Goal: Information Seeking & Learning: Learn about a topic

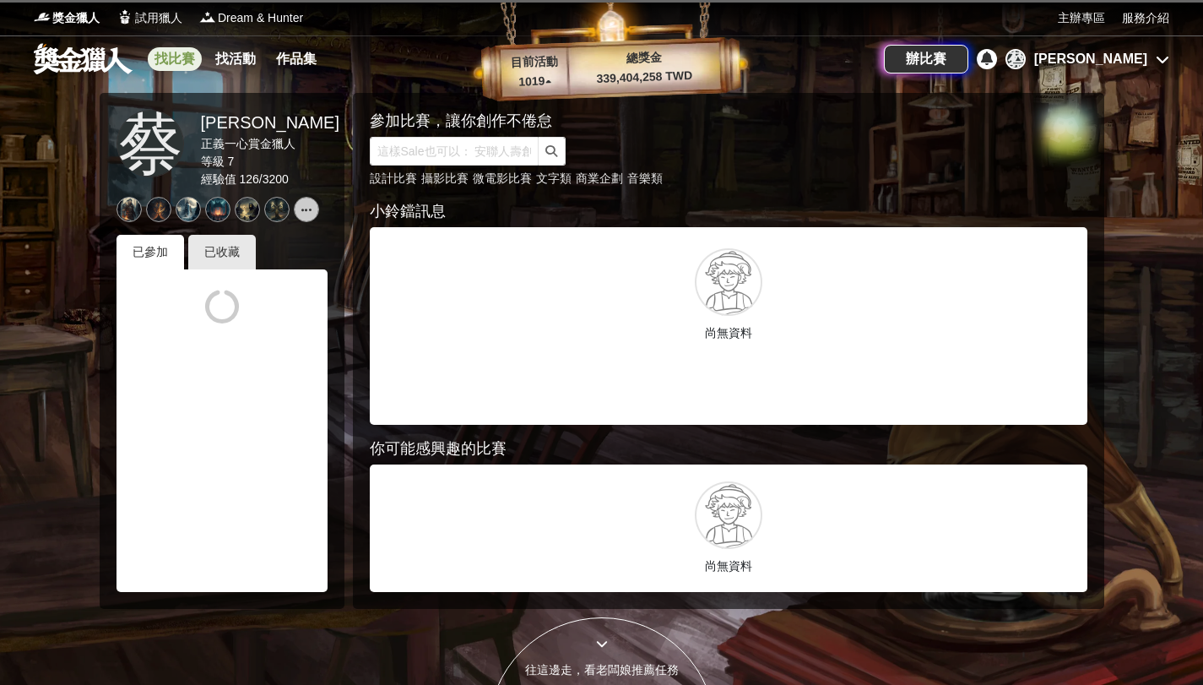
click at [155, 57] on link "找比賽" at bounding box center [175, 59] width 54 height 24
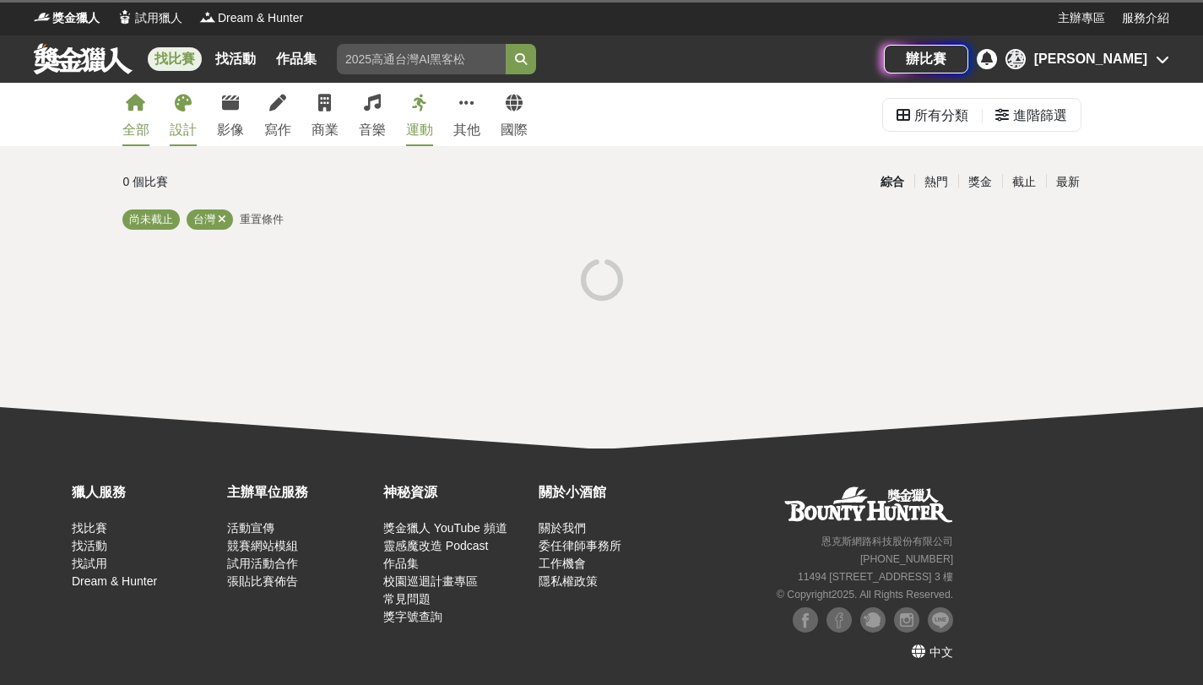
click at [182, 119] on link "設計" at bounding box center [183, 114] width 27 height 63
click at [174, 125] on div "設計" at bounding box center [183, 130] width 27 height 20
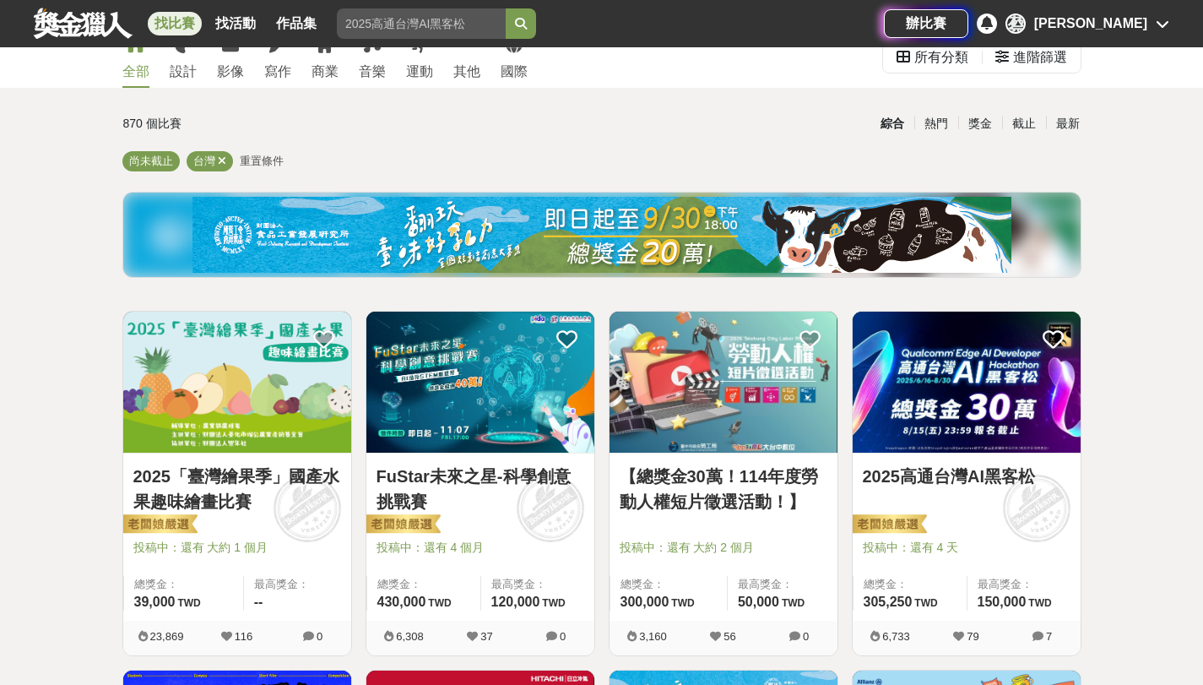
scroll to position [35, 0]
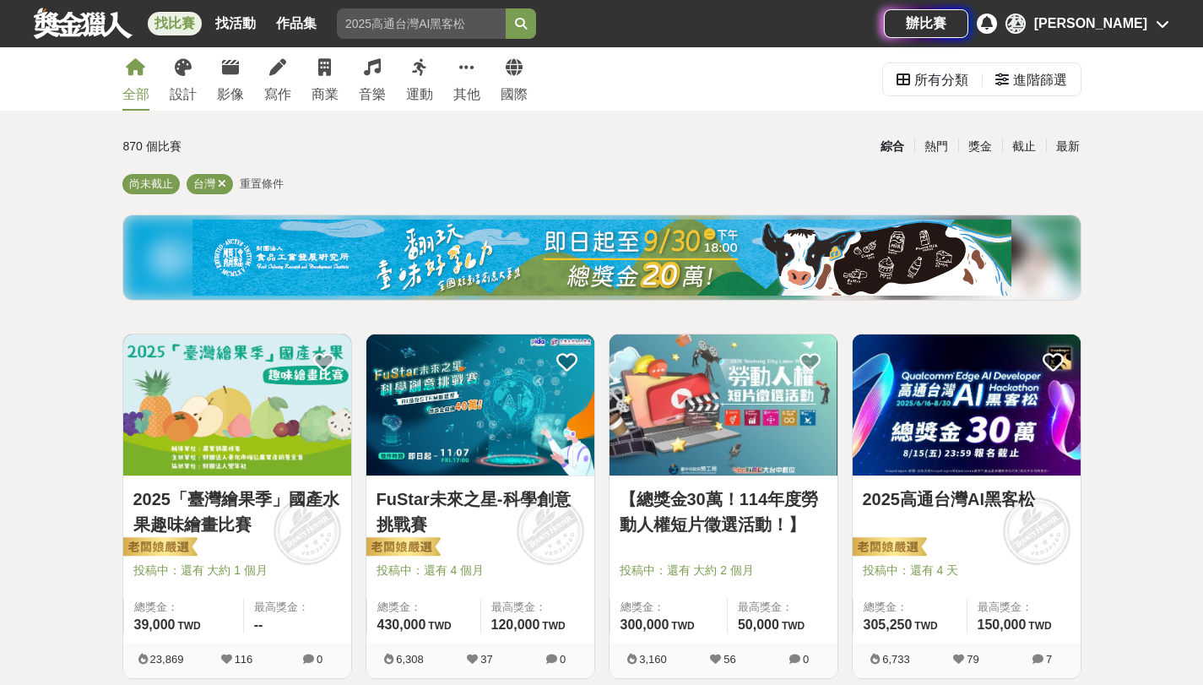
click at [208, 518] on link "2025「臺灣繪果季」國產水果趣味繪畫比賽" at bounding box center [237, 511] width 208 height 51
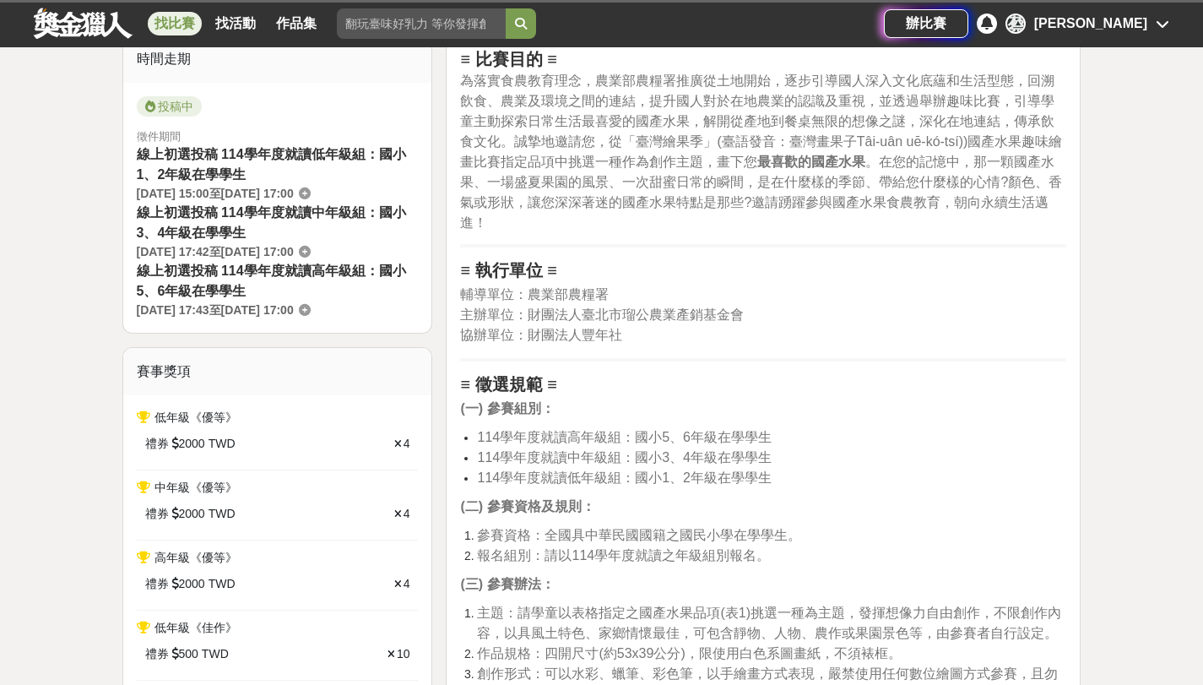
scroll to position [569, 0]
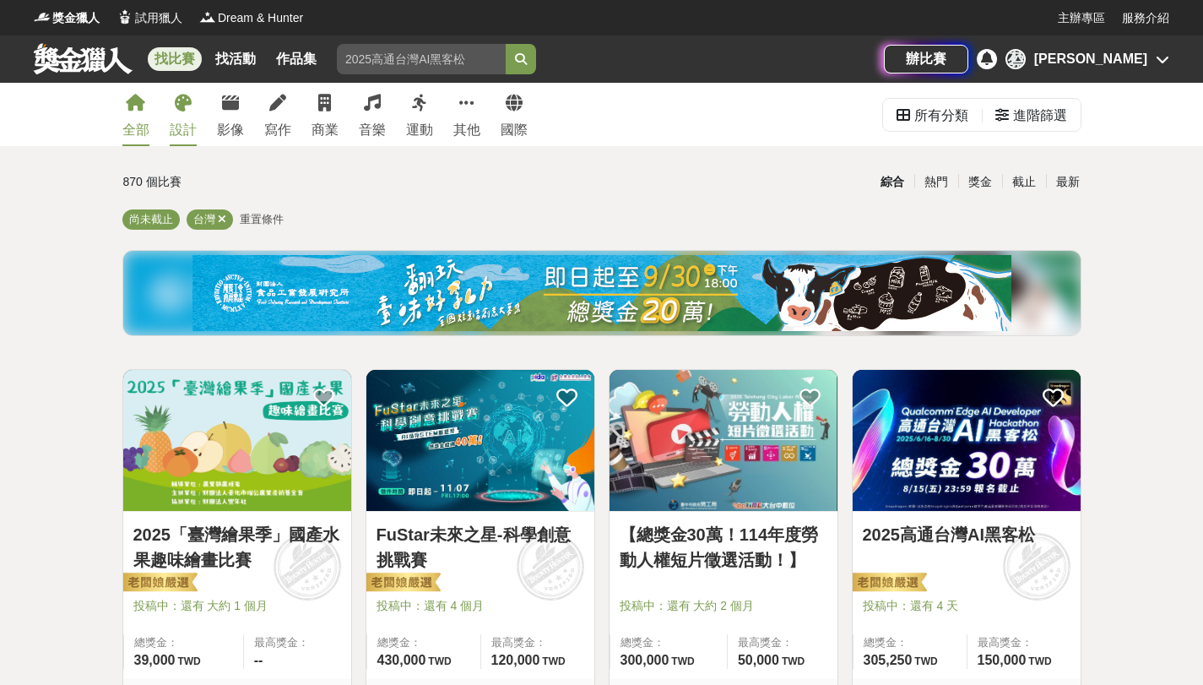
click at [187, 128] on div "設計" at bounding box center [183, 130] width 27 height 20
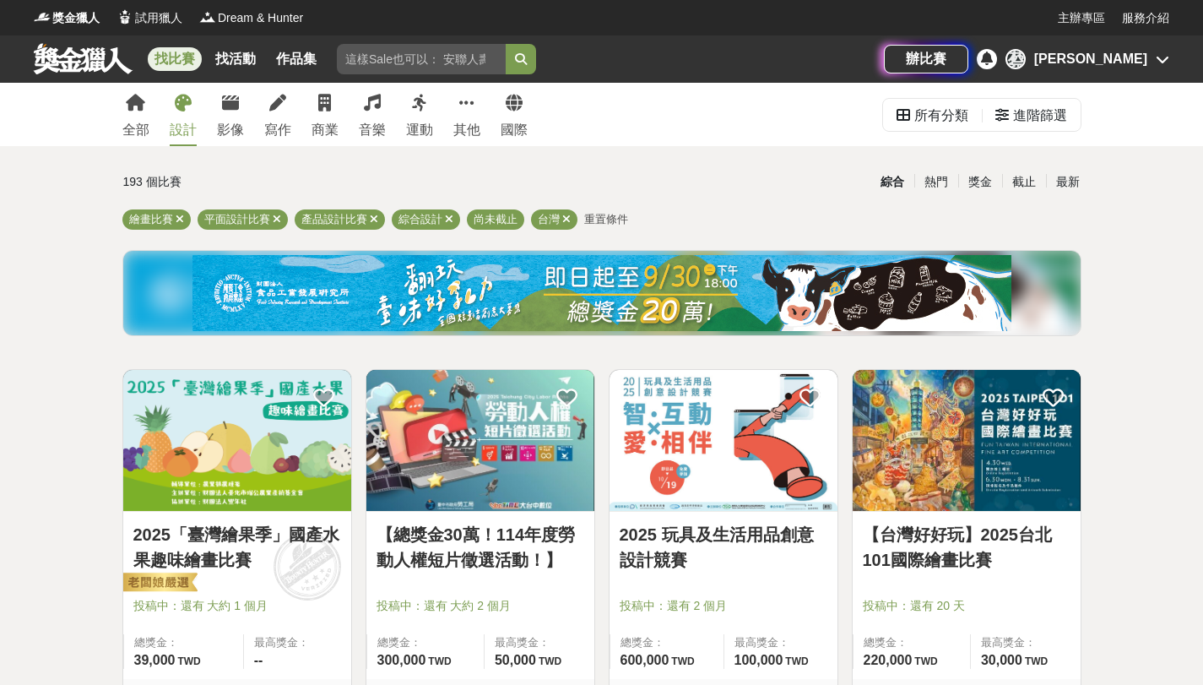
scroll to position [106, 0]
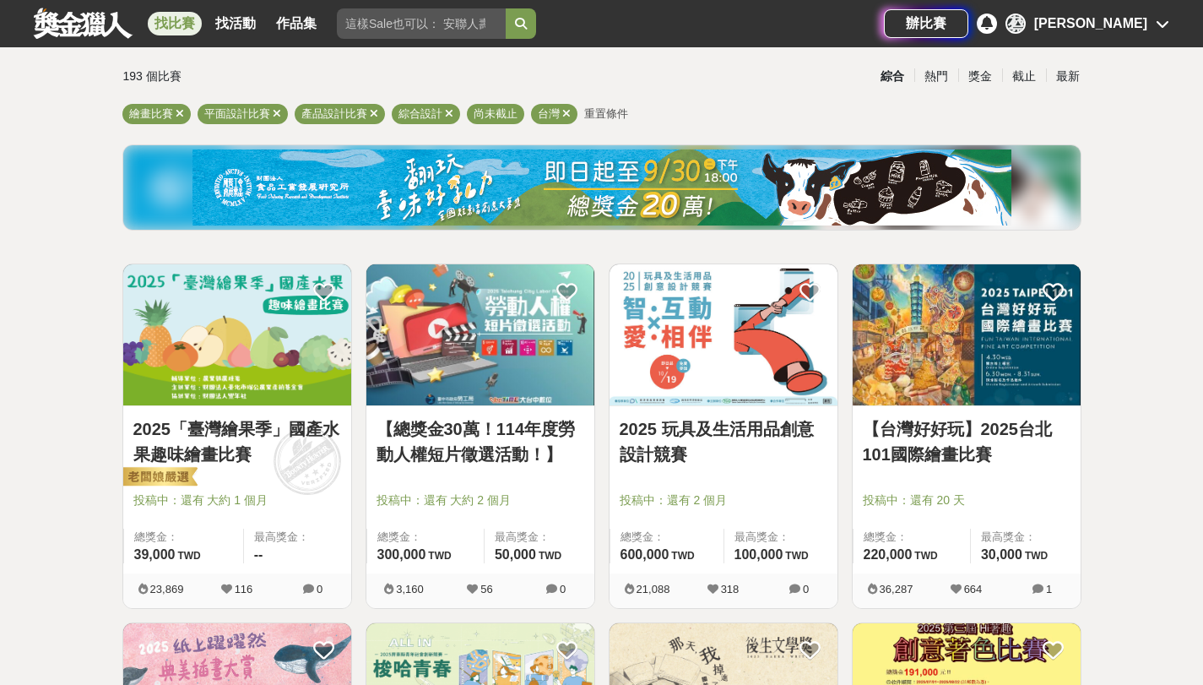
click at [649, 447] on link "2025 玩具及生活用品創意設計競賽" at bounding box center [724, 441] width 208 height 51
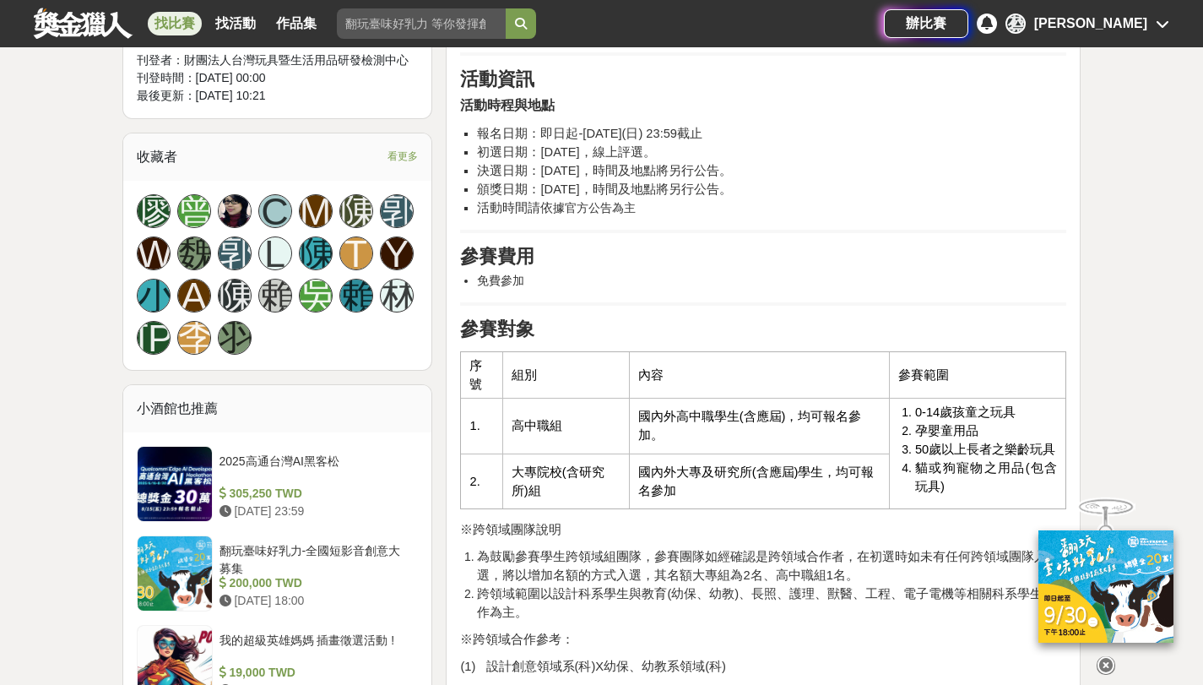
scroll to position [1146, 0]
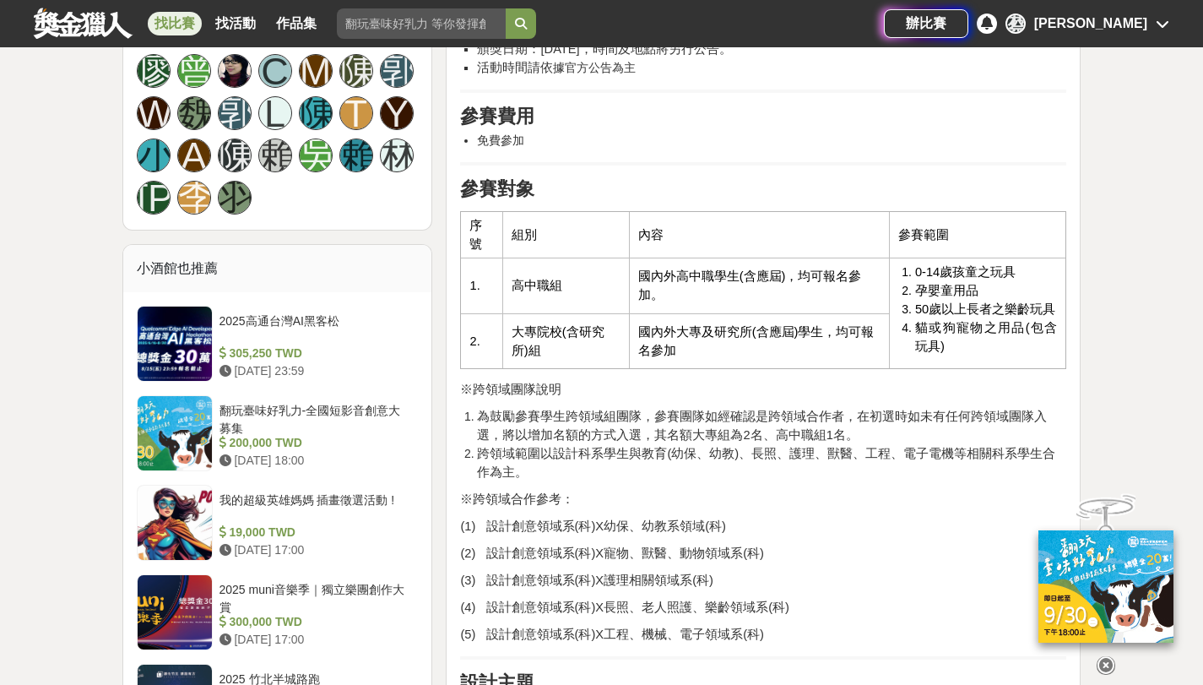
click at [1105, 664] on icon at bounding box center [1106, 665] width 19 height 19
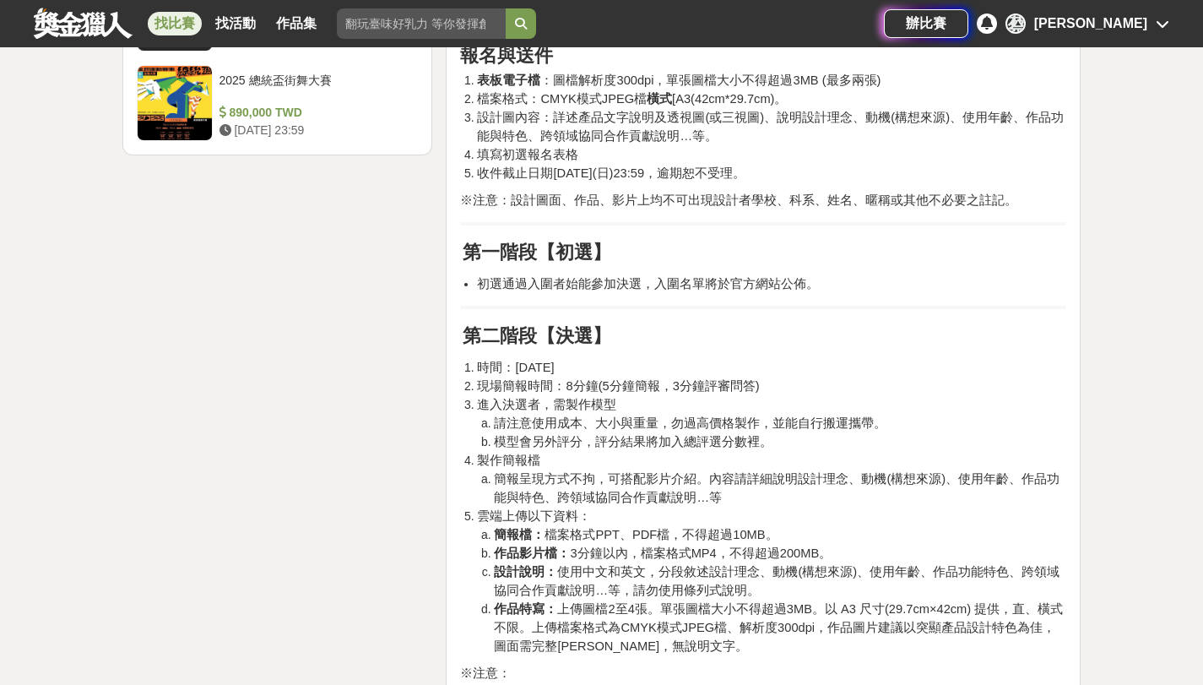
scroll to position [2410, 0]
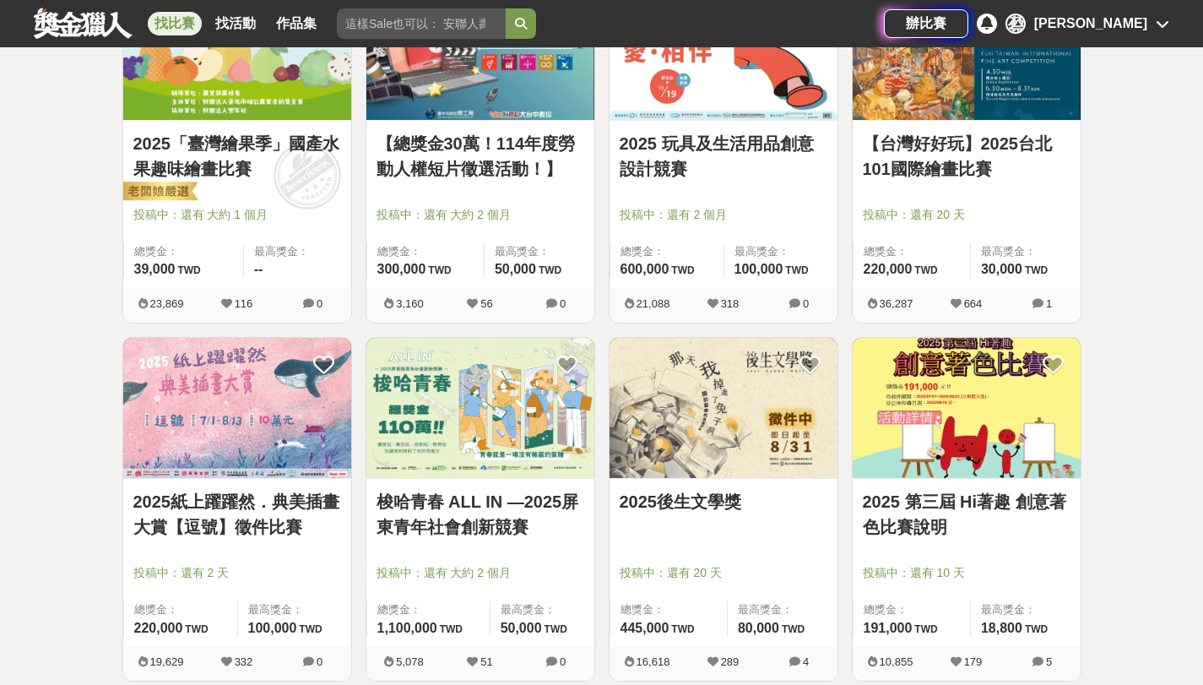
scroll to position [401, 0]
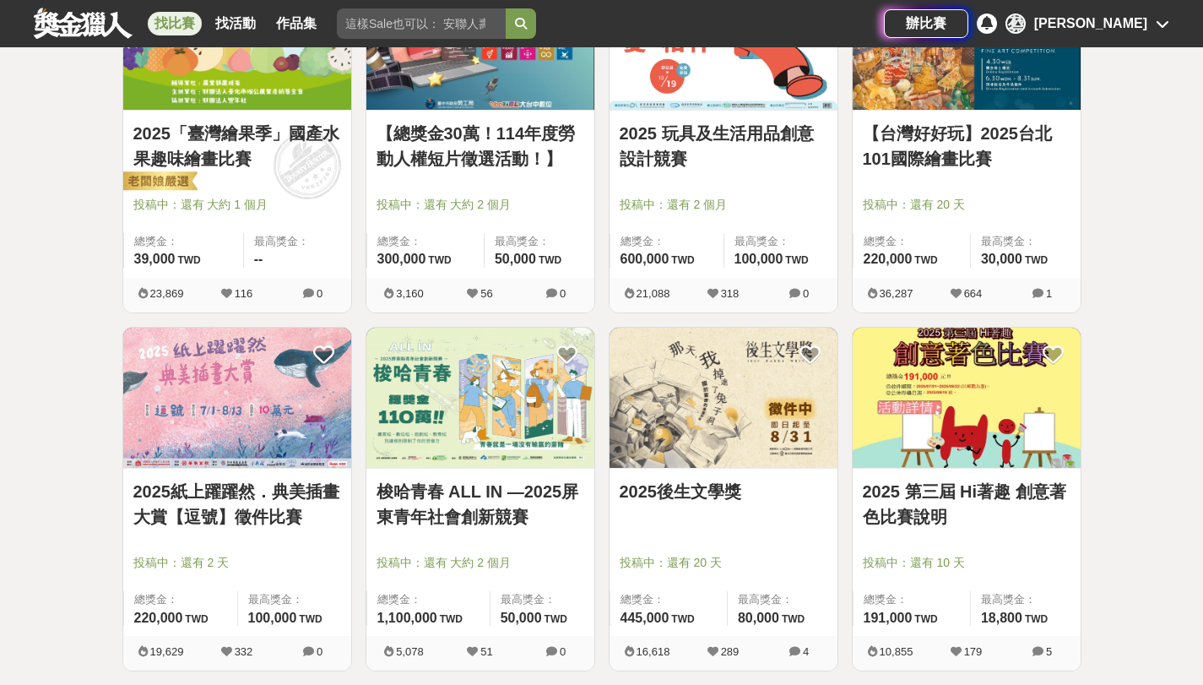
click at [909, 521] on link "2025 第三屆 Hi著趣 創意著色比賽說明" at bounding box center [967, 504] width 208 height 51
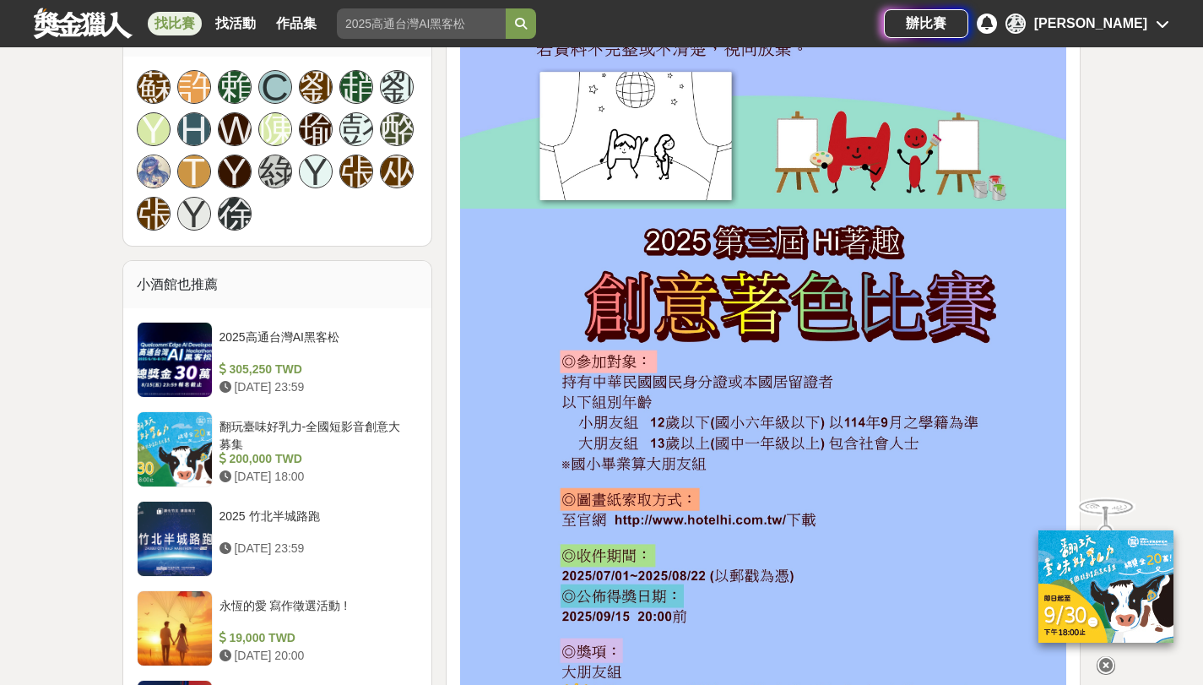
scroll to position [1348, 0]
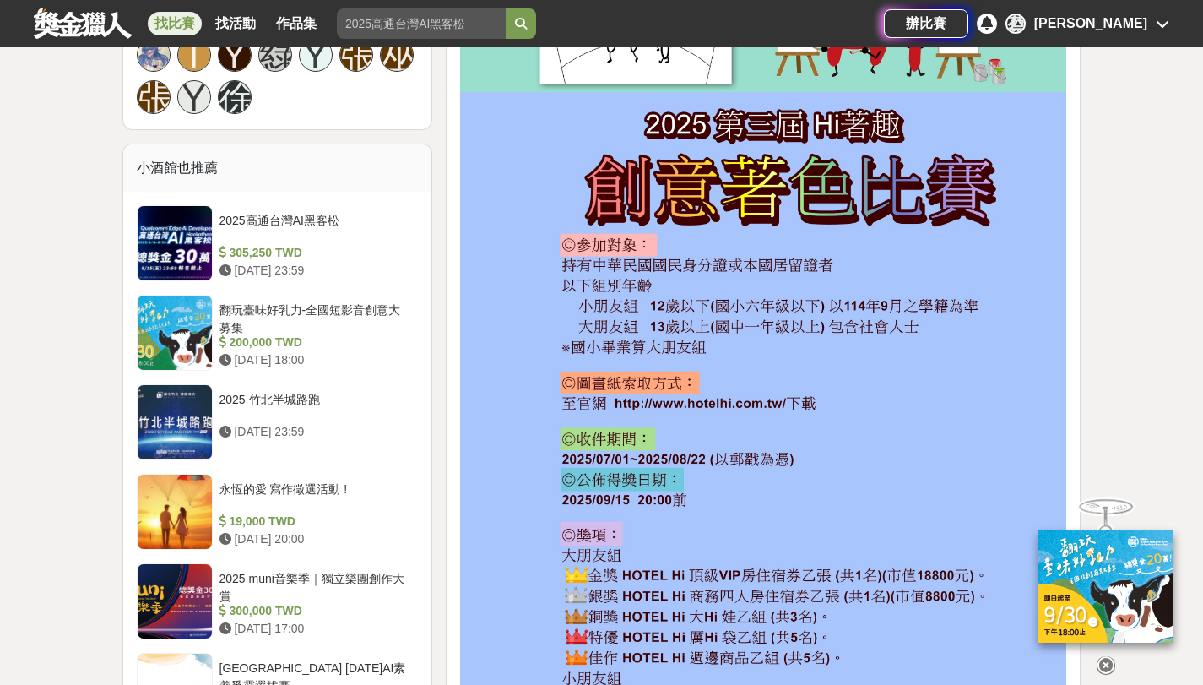
click at [1102, 656] on icon at bounding box center [1106, 665] width 19 height 19
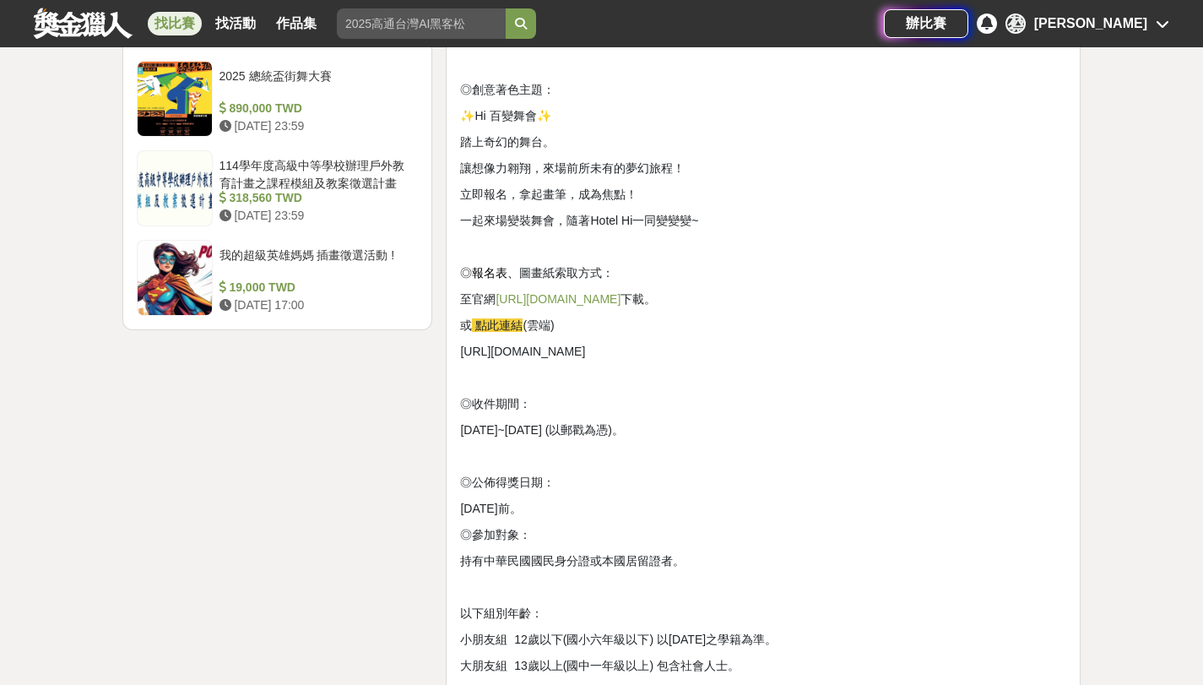
scroll to position [2284, 0]
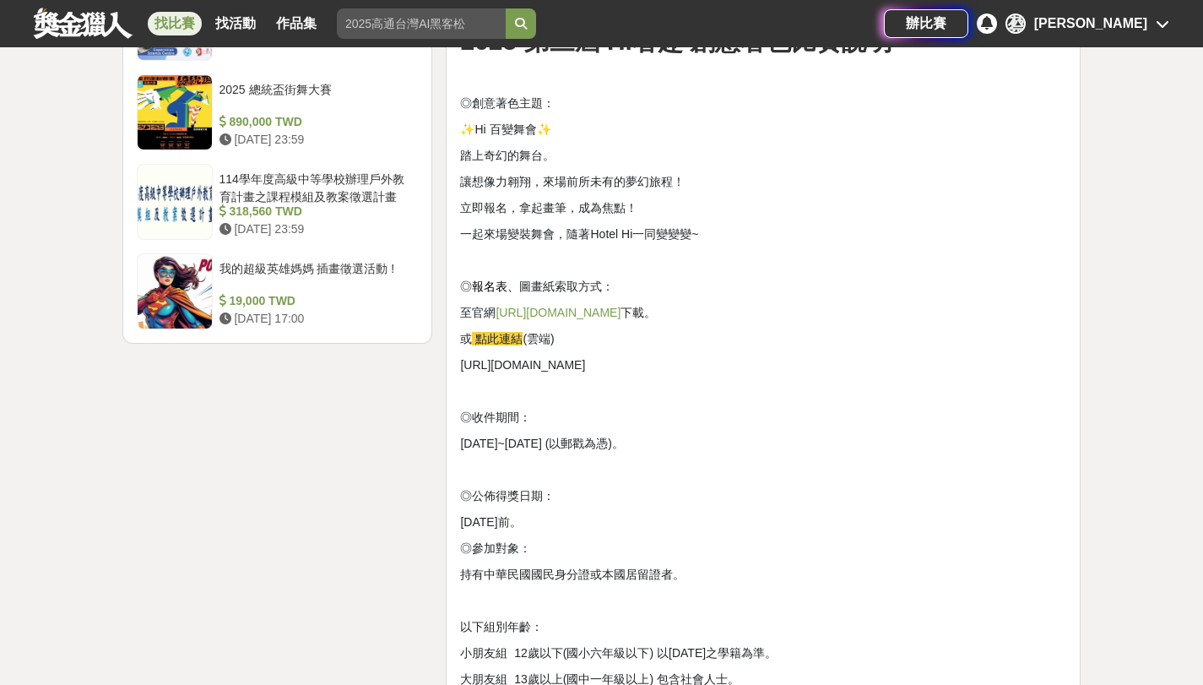
click at [595, 315] on link "http://www.hotelhi.com.tw/" at bounding box center [558, 313] width 125 height 14
drag, startPoint x: 463, startPoint y: 368, endPoint x: 982, endPoint y: 366, distance: 519.3
click at [982, 366] on p "https://drive.google.com/drive/folders/1sLgebhS9u6bAR37-ECG4D1iHulLePIdx?usp=sh…" at bounding box center [763, 365] width 606 height 18
click at [964, 498] on p "◎公佈得獎日期：" at bounding box center [763, 496] width 606 height 18
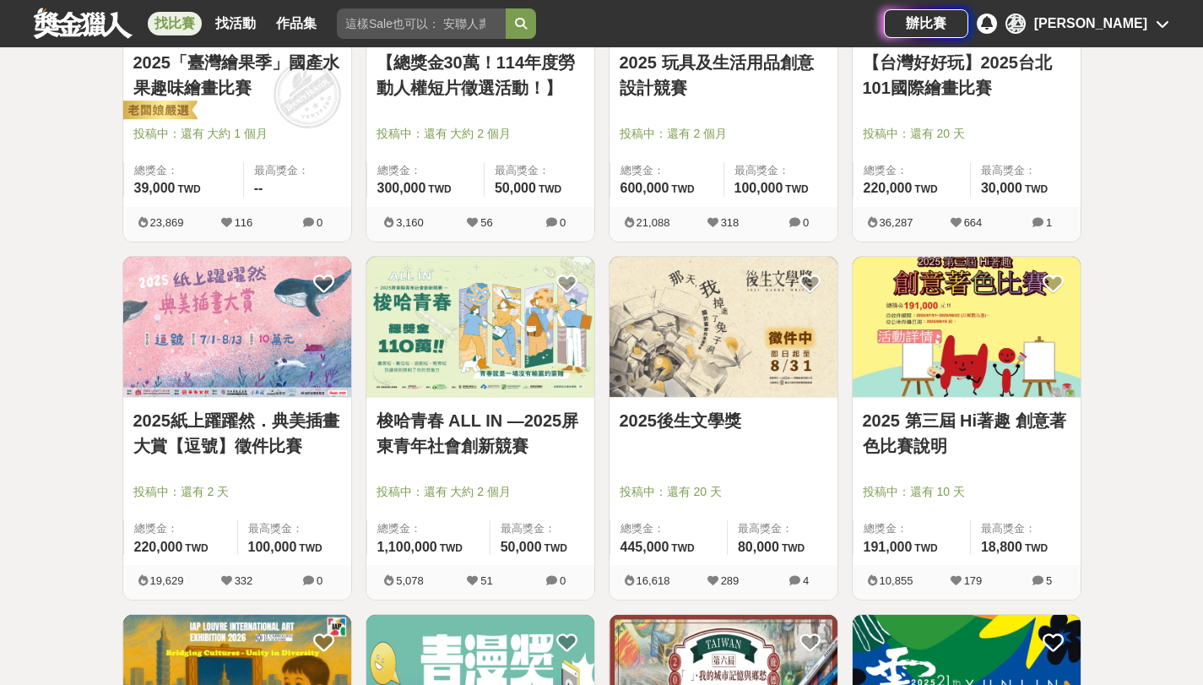
scroll to position [470, 0]
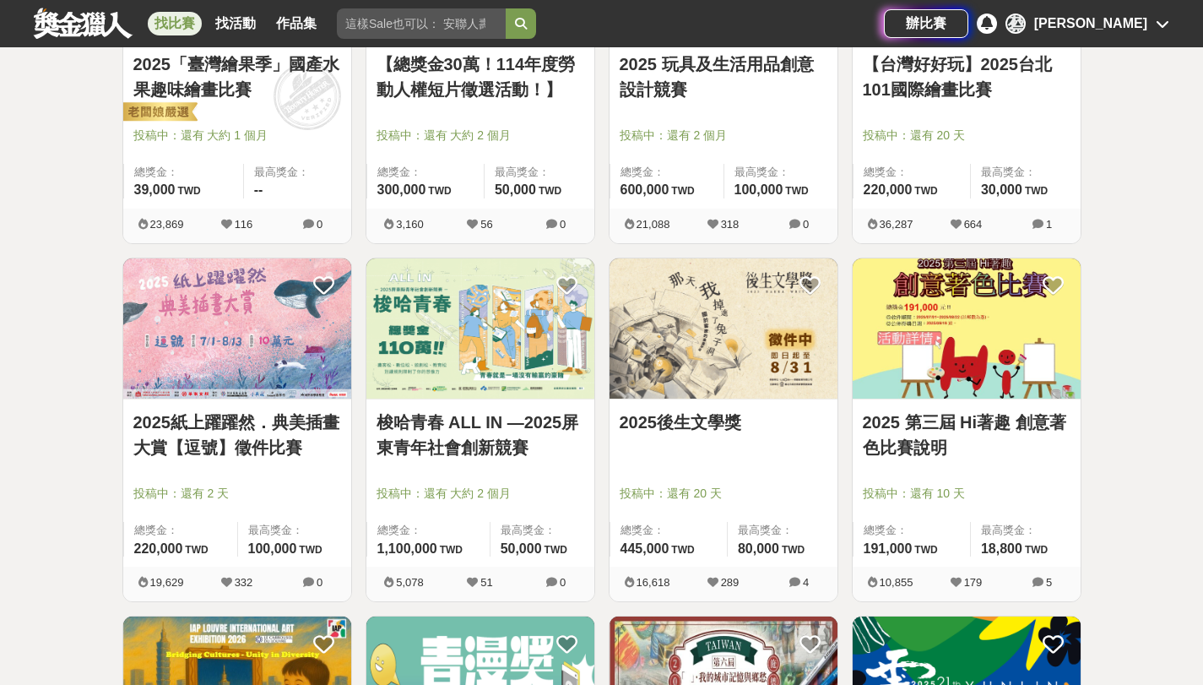
click at [543, 429] on link "梭哈青春 ALL IN —2025屏東青年社會創新競賽" at bounding box center [481, 434] width 208 height 51
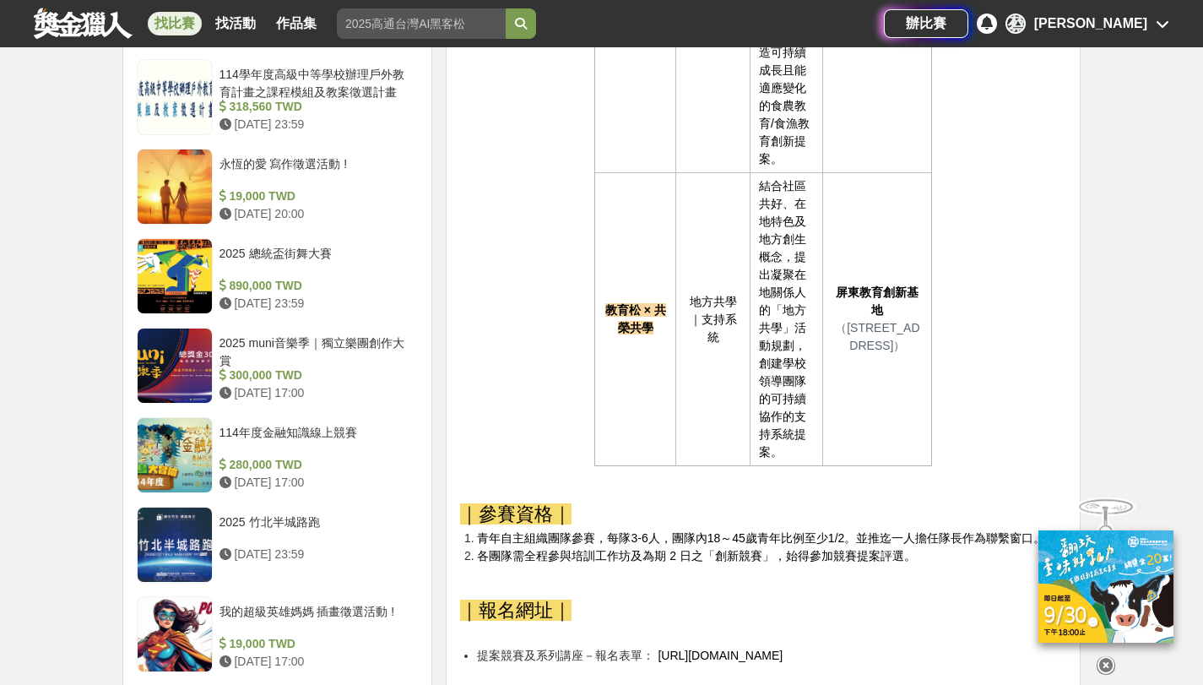
scroll to position [2063, 0]
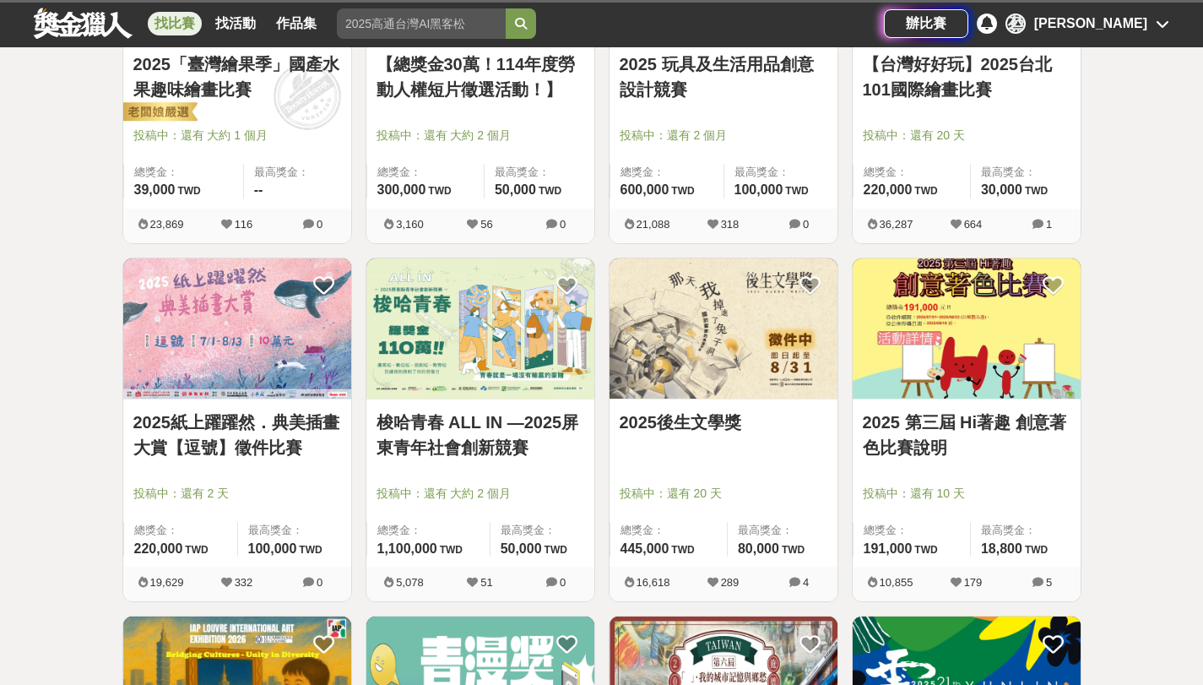
scroll to position [604, 0]
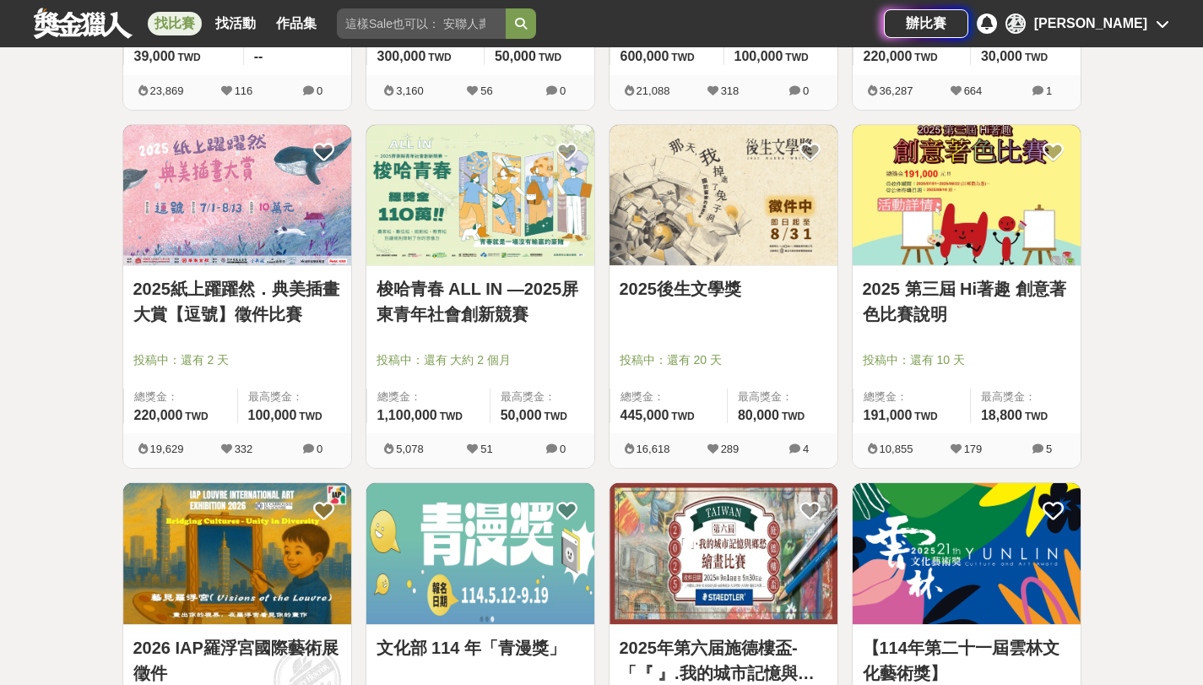
click at [250, 312] on link "2025紙上躍躍然．典美插畫大賞【逗號】徵件比賽" at bounding box center [237, 301] width 208 height 51
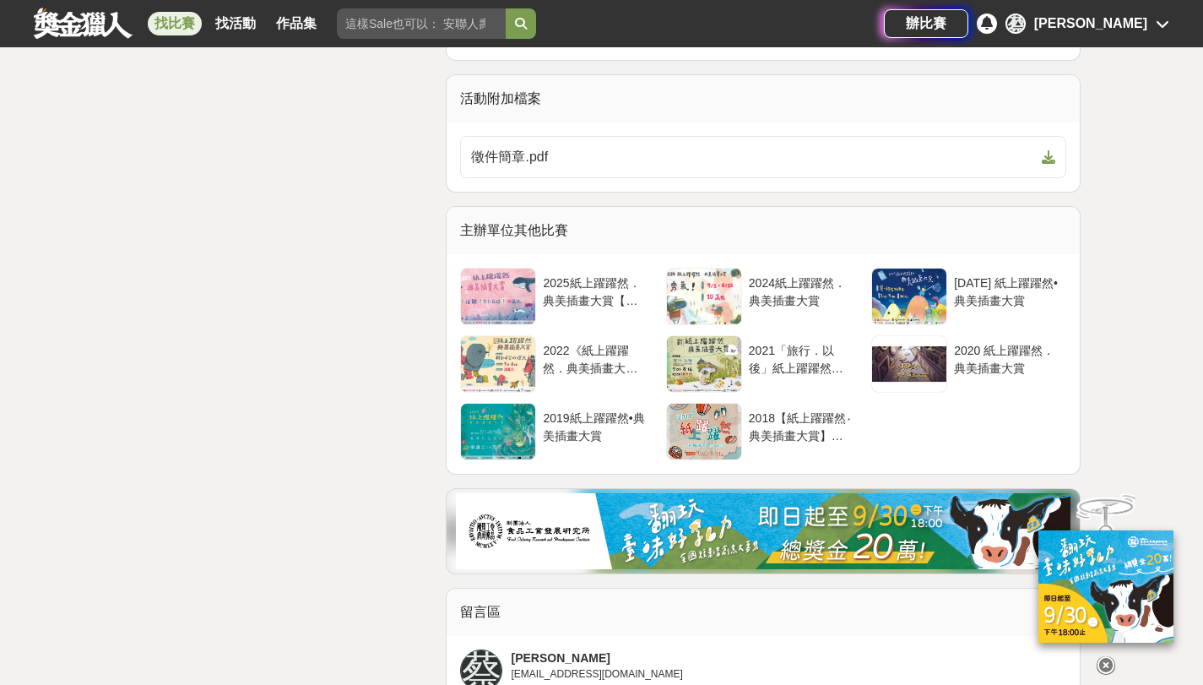
scroll to position [2559, 0]
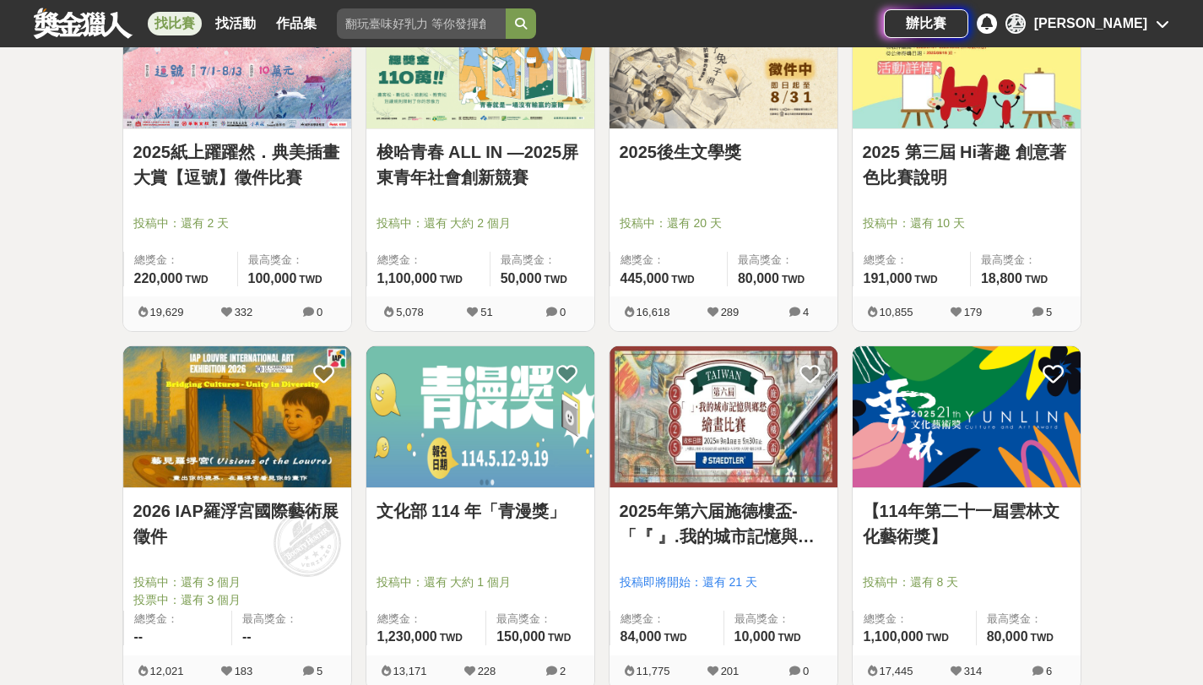
scroll to position [796, 0]
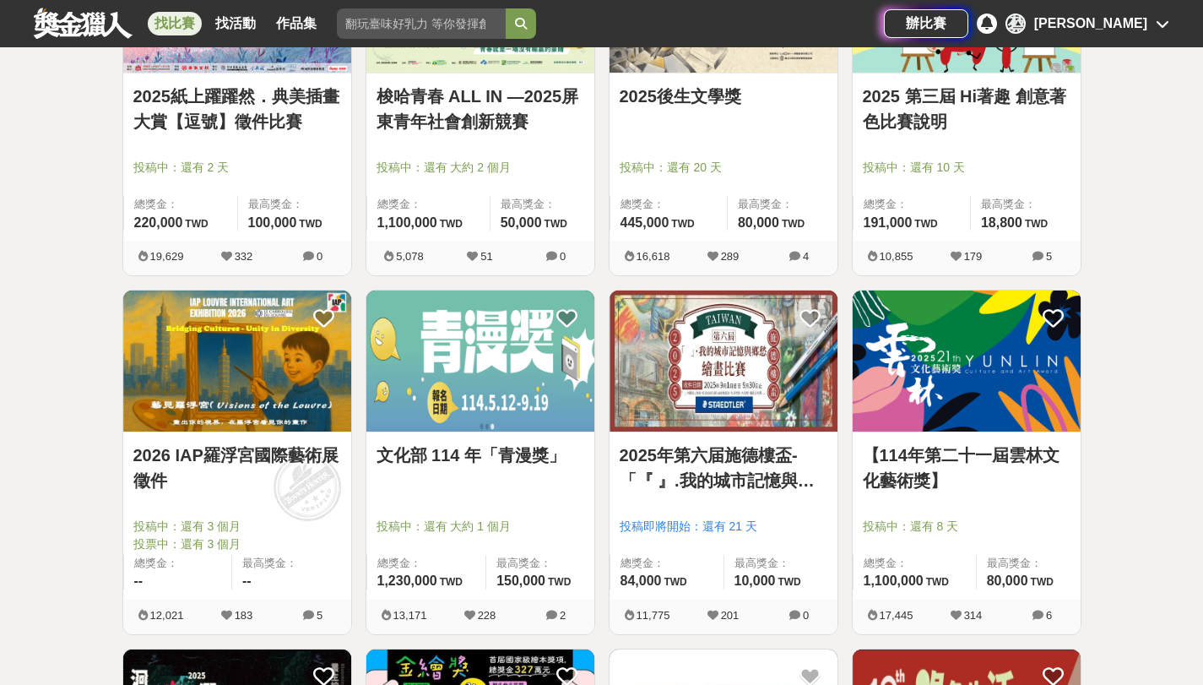
click at [750, 468] on link "2025年第六届施德樓盃-「『 』.我的城市記憶與鄉愁」繪畫比賽" at bounding box center [724, 467] width 208 height 51
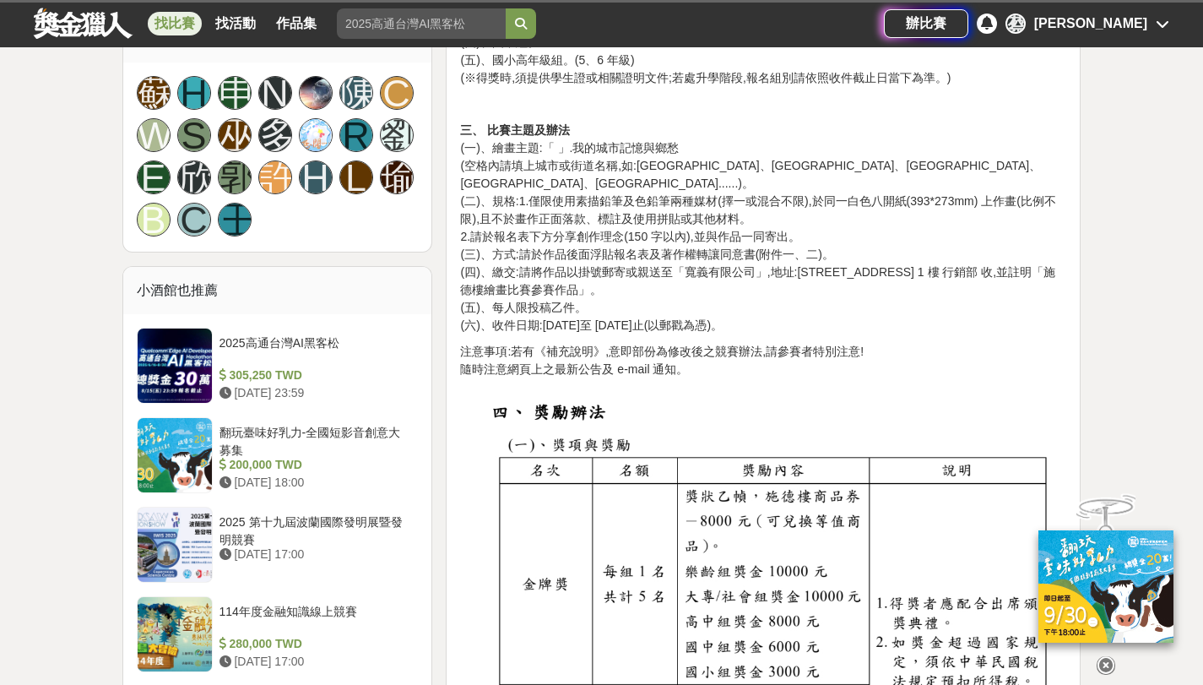
scroll to position [1168, 0]
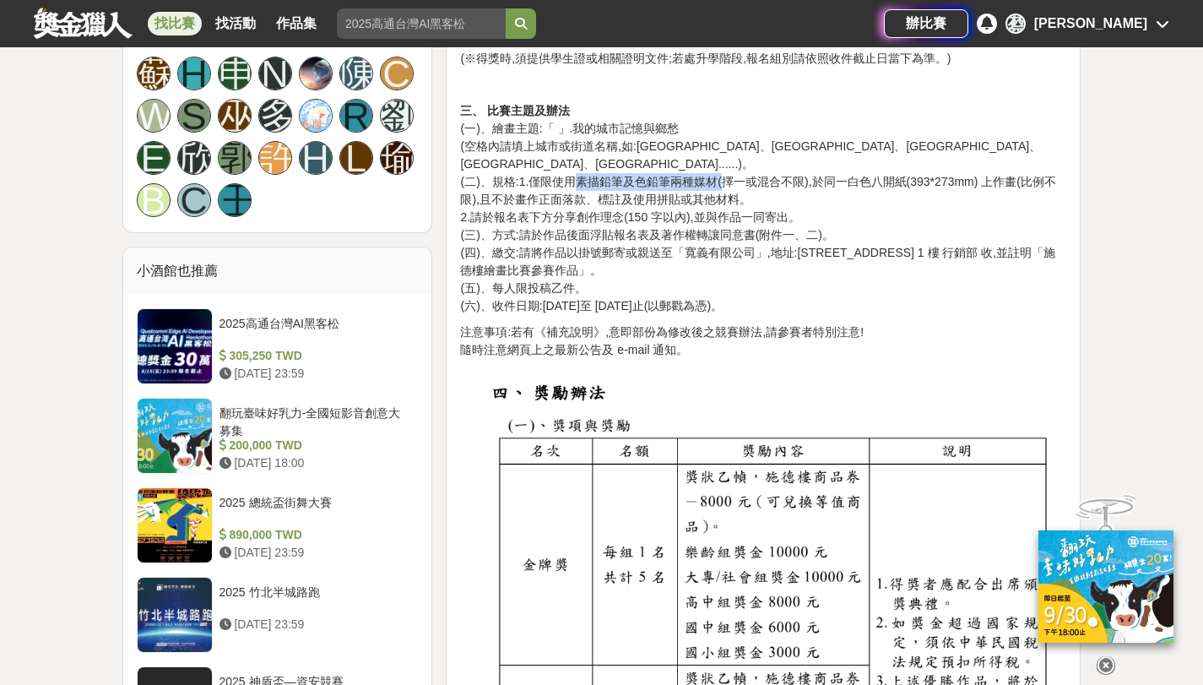
drag, startPoint x: 575, startPoint y: 164, endPoint x: 722, endPoint y: 164, distance: 146.9
click at [722, 164] on p "三、 比賽主題及辦法 (一)、繪畫主題:「 」.我的城市記憶與鄉愁 (空格內請填上城市或街道名稱,如:淡水紅毛城、台南林百貨、大溪老街、大稻埕、南投日月潭..…" at bounding box center [763, 208] width 606 height 213
click at [717, 286] on p "三、 比賽主題及辦法 (一)、繪畫主題:「 」.我的城市記憶與鄉愁 (空格內請填上城市或街道名稱,如:淡水紅毛城、台南林百貨、大溪老街、大稻埕、南投日月潭..…" at bounding box center [763, 208] width 606 height 213
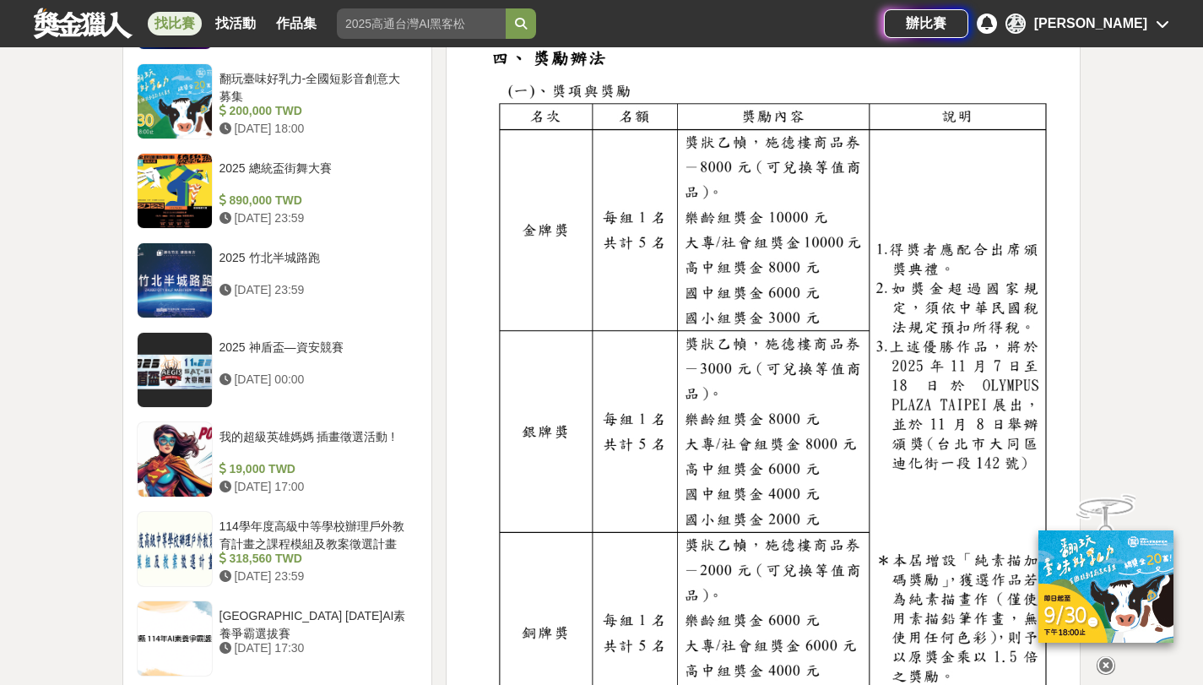
scroll to position [1503, 0]
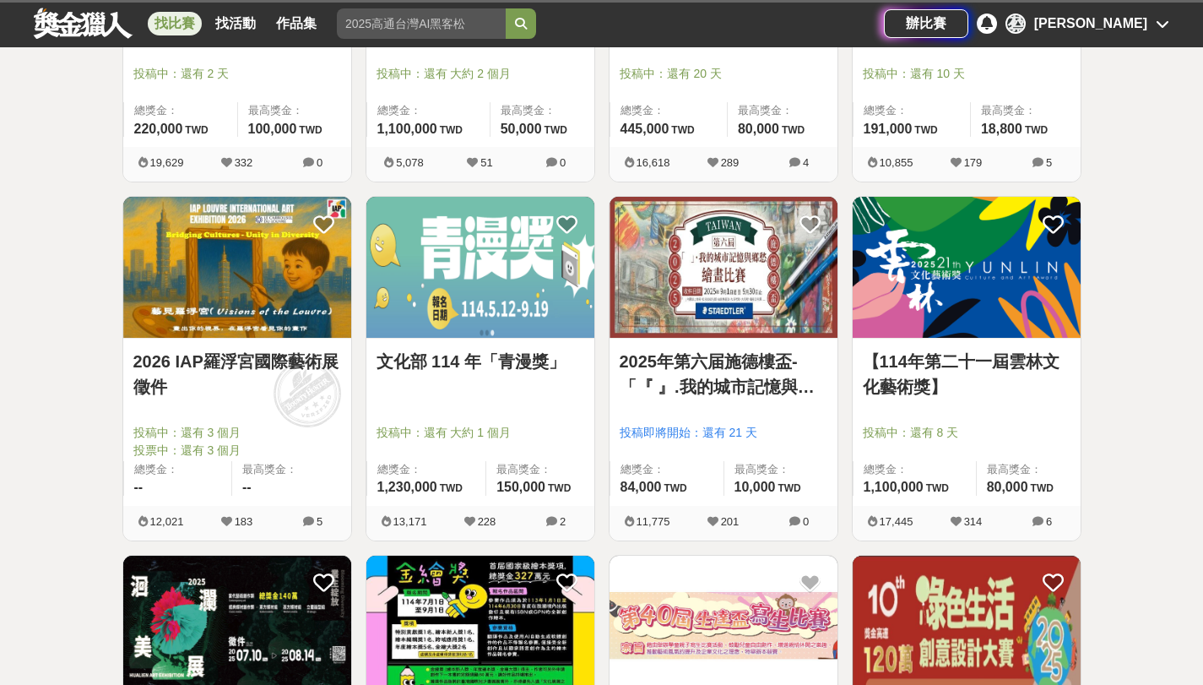
scroll to position [892, 0]
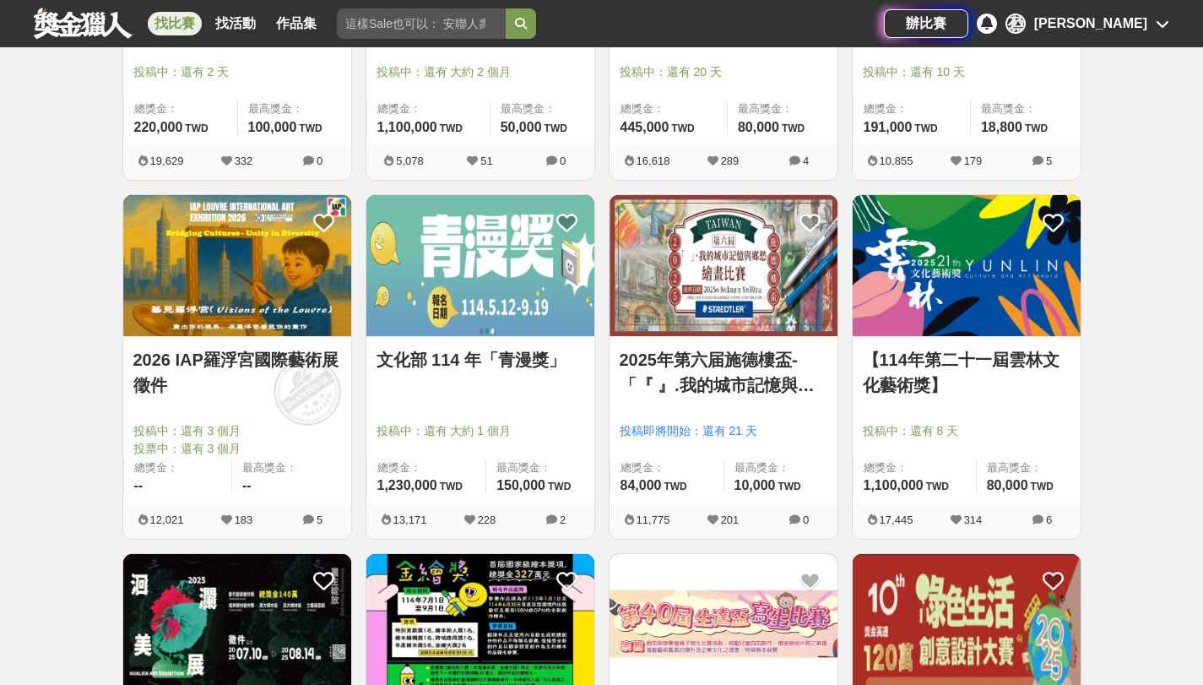
click at [898, 385] on link "【114年第二十一屆雲林文化藝術獎】" at bounding box center [967, 372] width 208 height 51
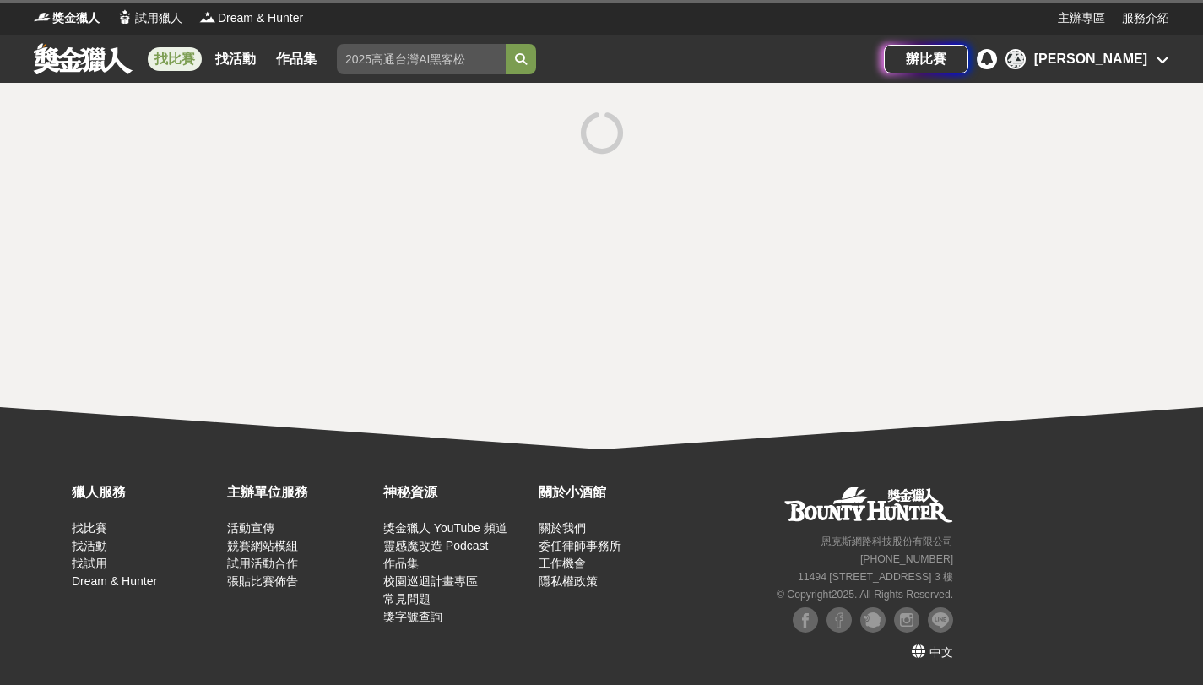
click at [898, 385] on div at bounding box center [601, 266] width 1203 height 366
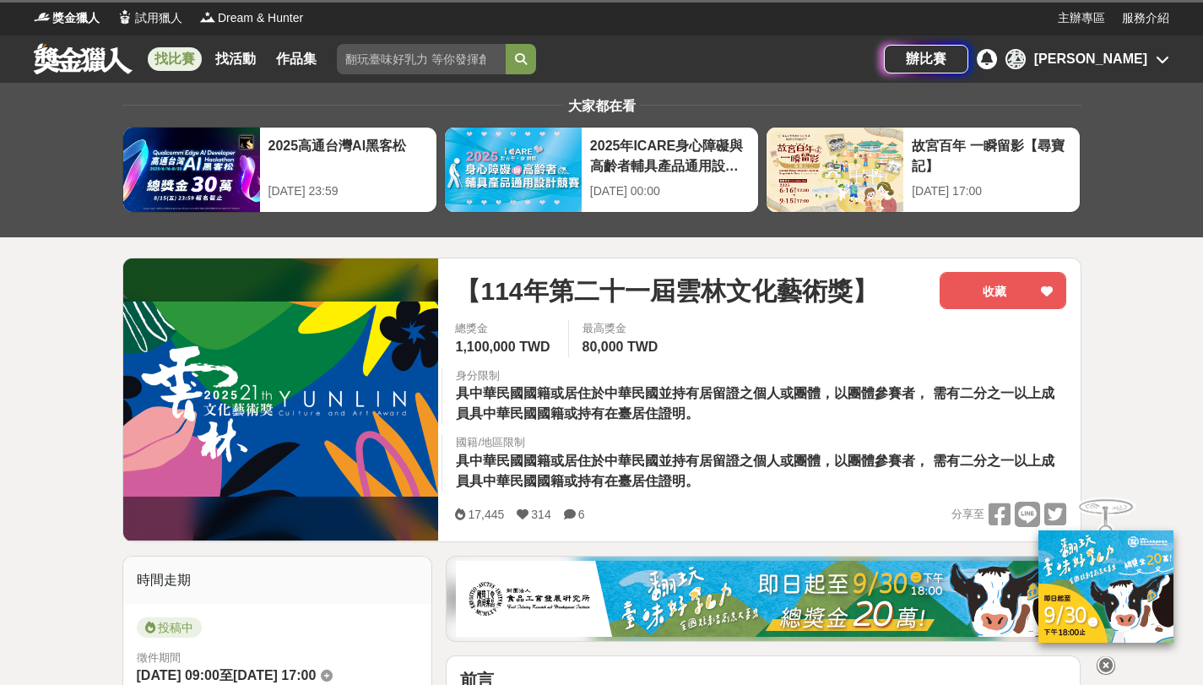
click at [932, 339] on div "總獎金 1,100,000 TWD 最高獎金 80,000 TWD 身分限制 具中華民國國籍或居住於中華民國並持有居留證之個人或團體，以團體參賽者， 需有二分…" at bounding box center [761, 411] width 638 height 182
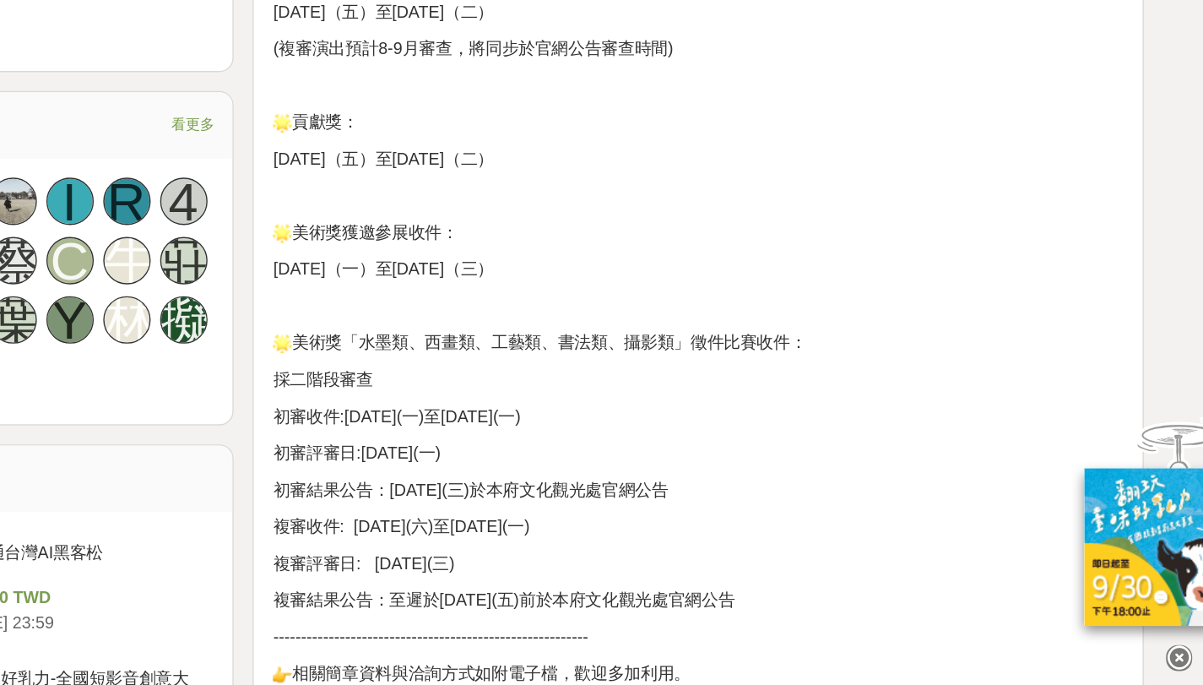
scroll to position [963, 0]
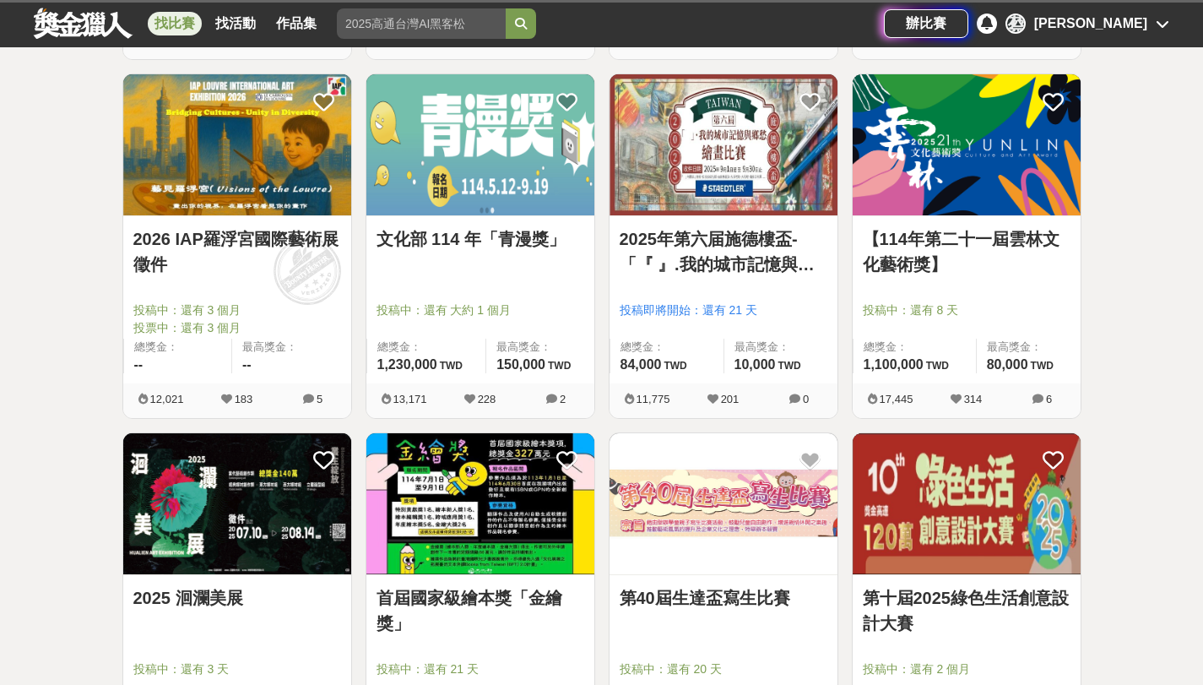
scroll to position [1003, 0]
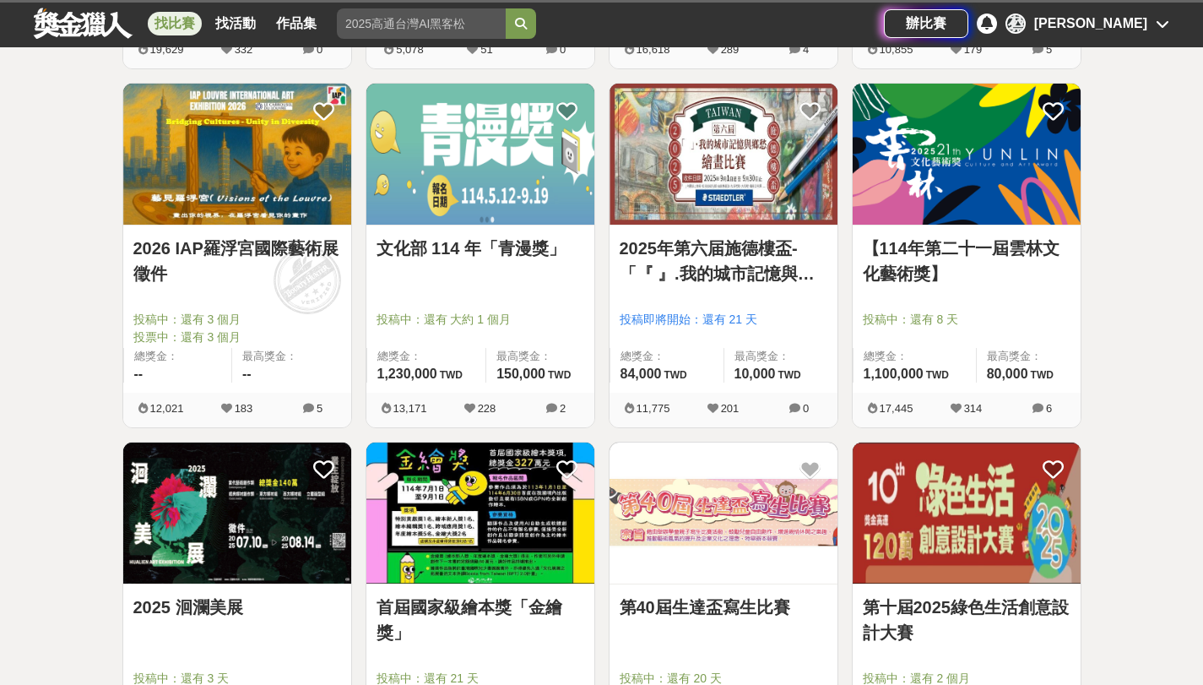
click at [184, 584] on div "2025 洄瀾美展 投稿中：還有 3 天 總獎金： 1,400,000 140 萬 TWD 最高獎金： 500,000 TWD" at bounding box center [237, 667] width 228 height 167
click at [401, 599] on link "首屆國家級繪本獎「金繪獎」" at bounding box center [481, 619] width 208 height 51
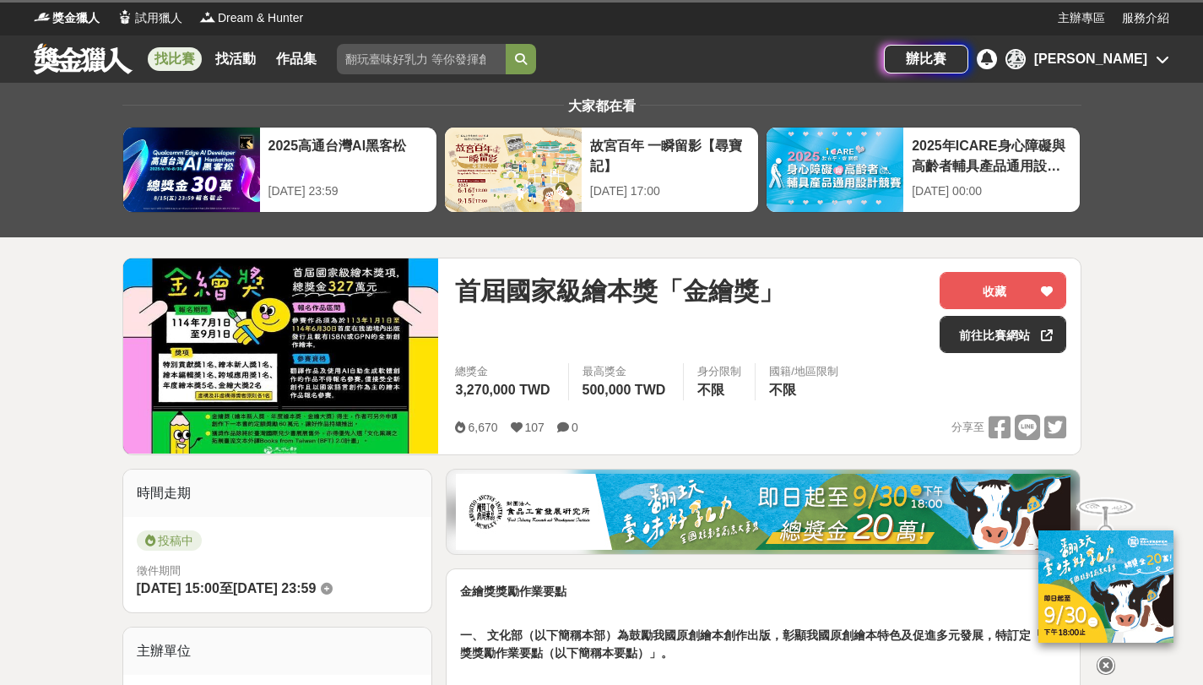
click at [274, 399] on img at bounding box center [281, 355] width 316 height 195
click at [309, 330] on img at bounding box center [281, 355] width 316 height 195
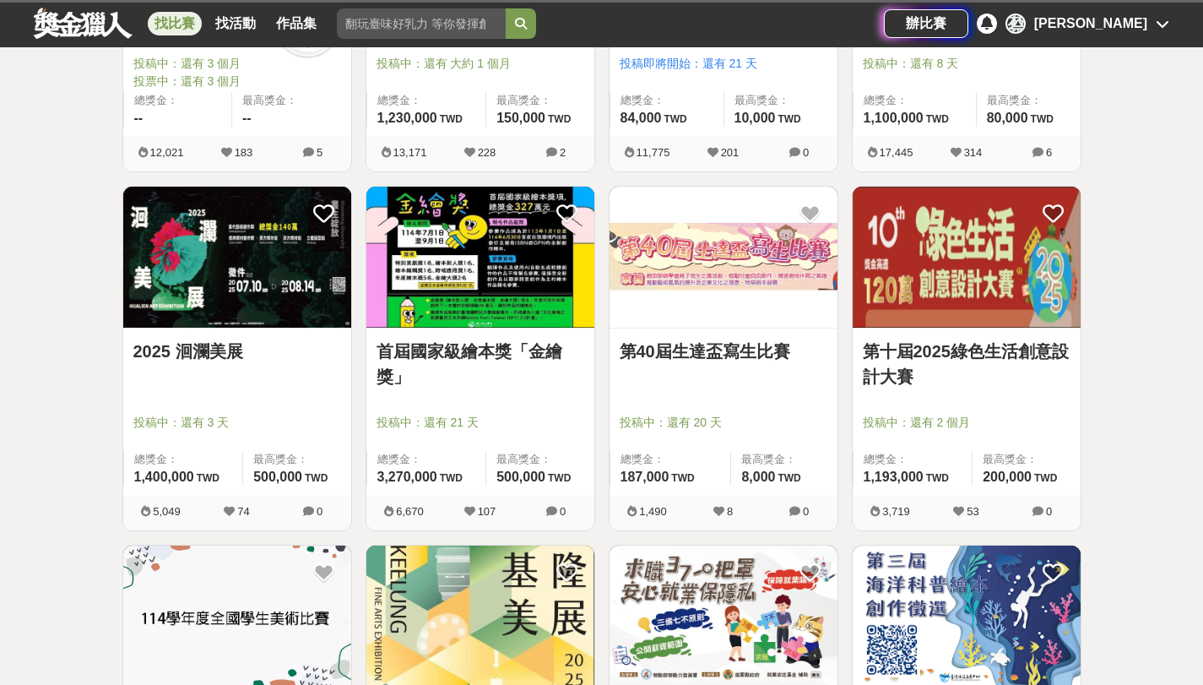
scroll to position [1260, 0]
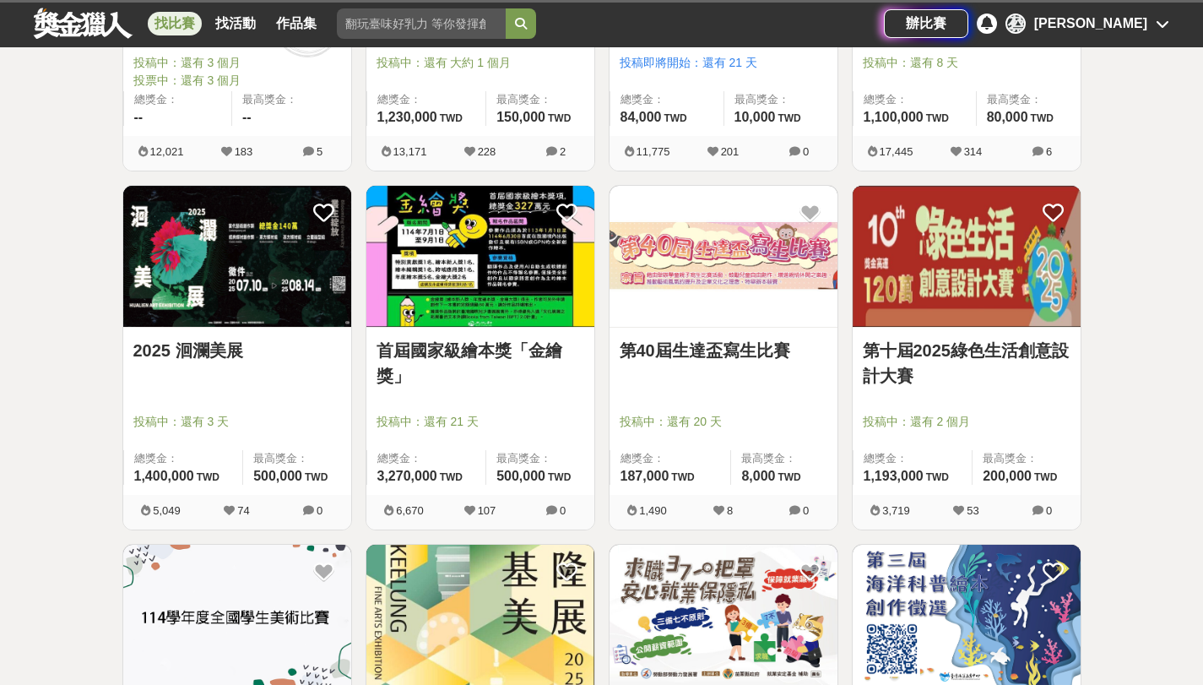
click at [916, 357] on link "第十屆2025綠色生活創意設計大賽" at bounding box center [967, 363] width 208 height 51
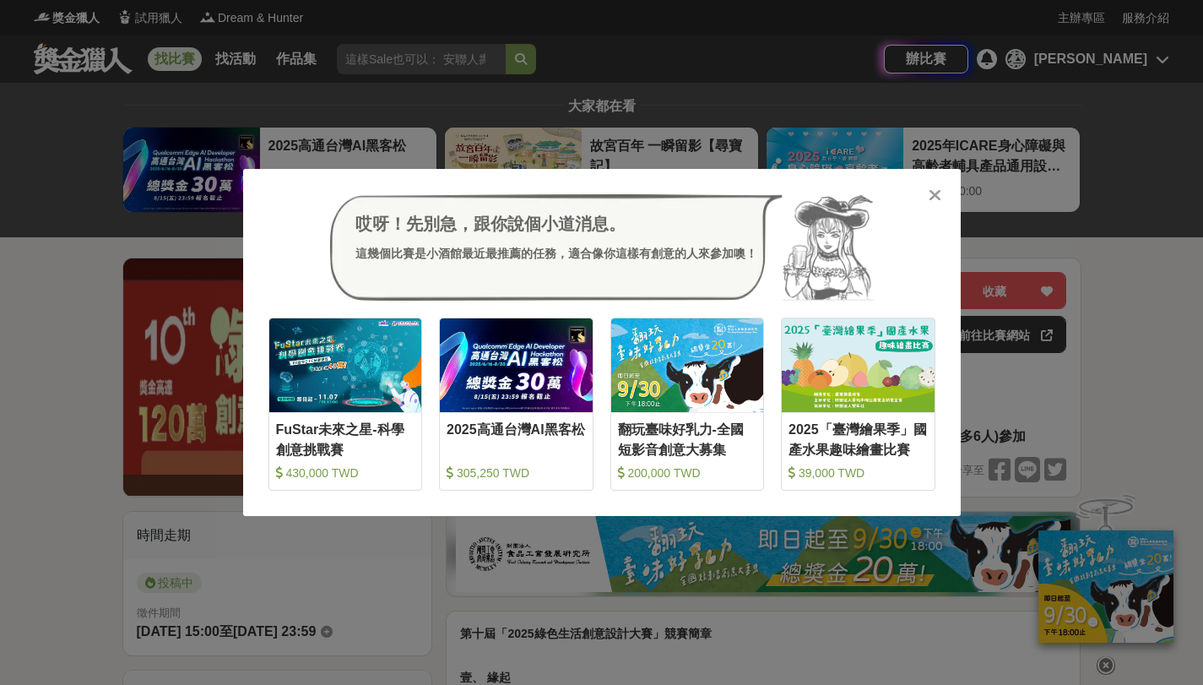
click at [941, 192] on icon at bounding box center [935, 195] width 13 height 17
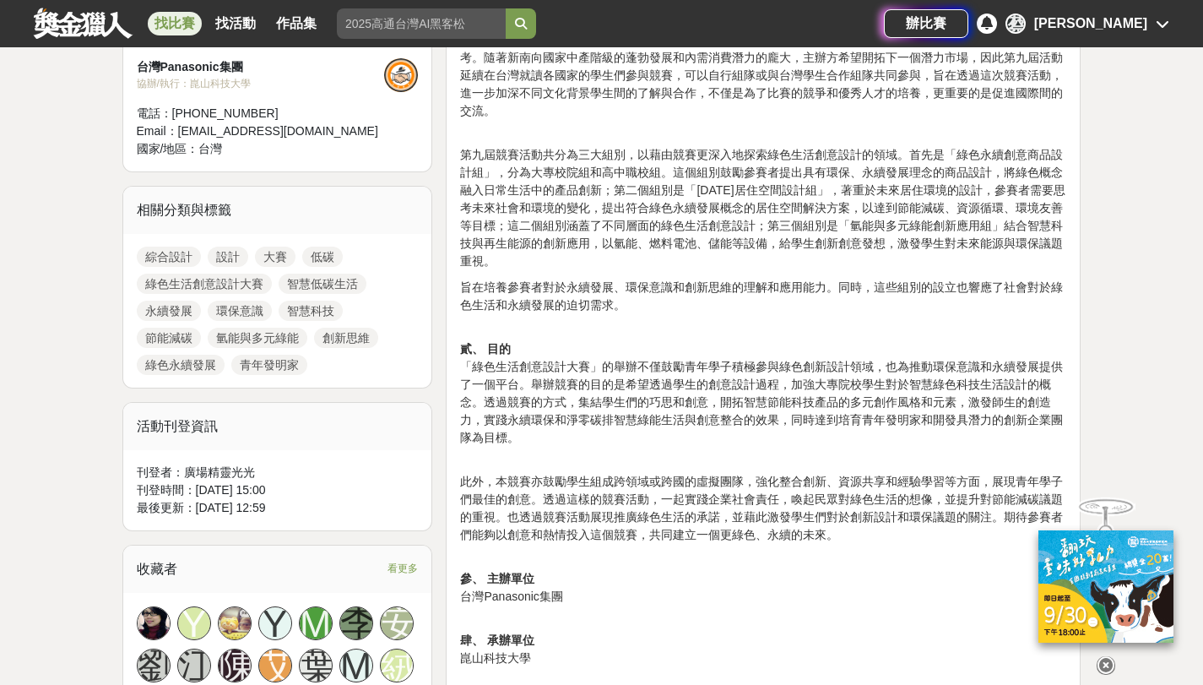
scroll to position [672, 0]
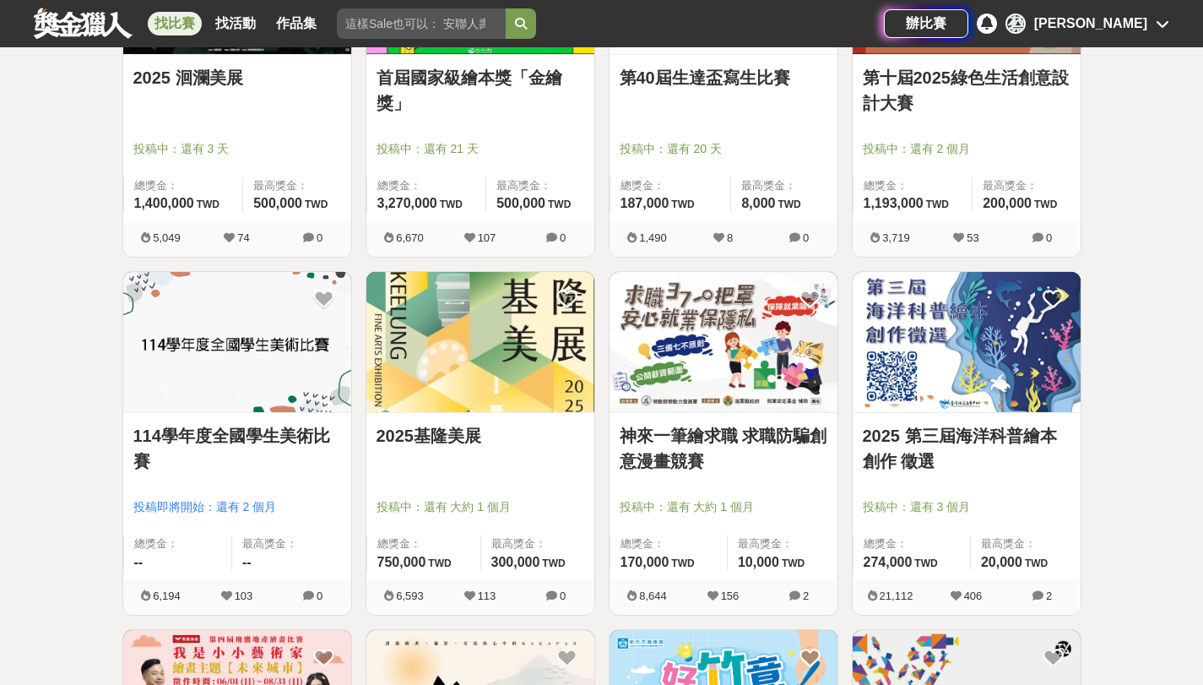
scroll to position [1533, 0]
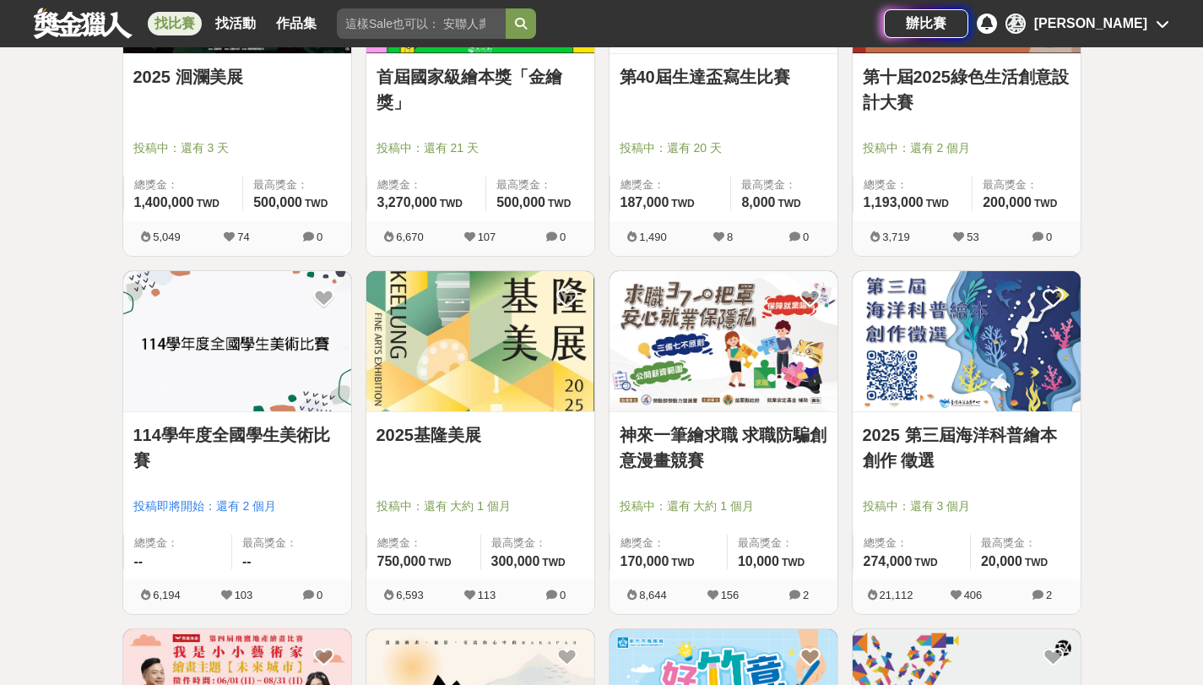
click at [475, 430] on link "2025基隆美展" at bounding box center [481, 434] width 208 height 25
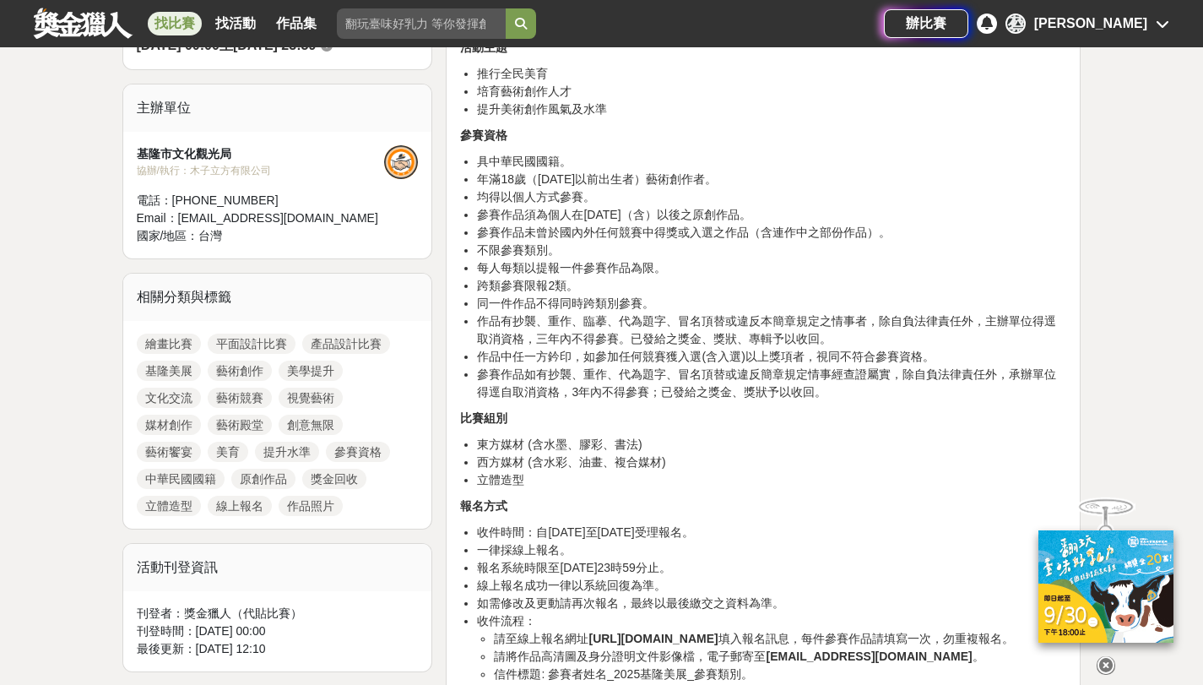
scroll to position [545, 0]
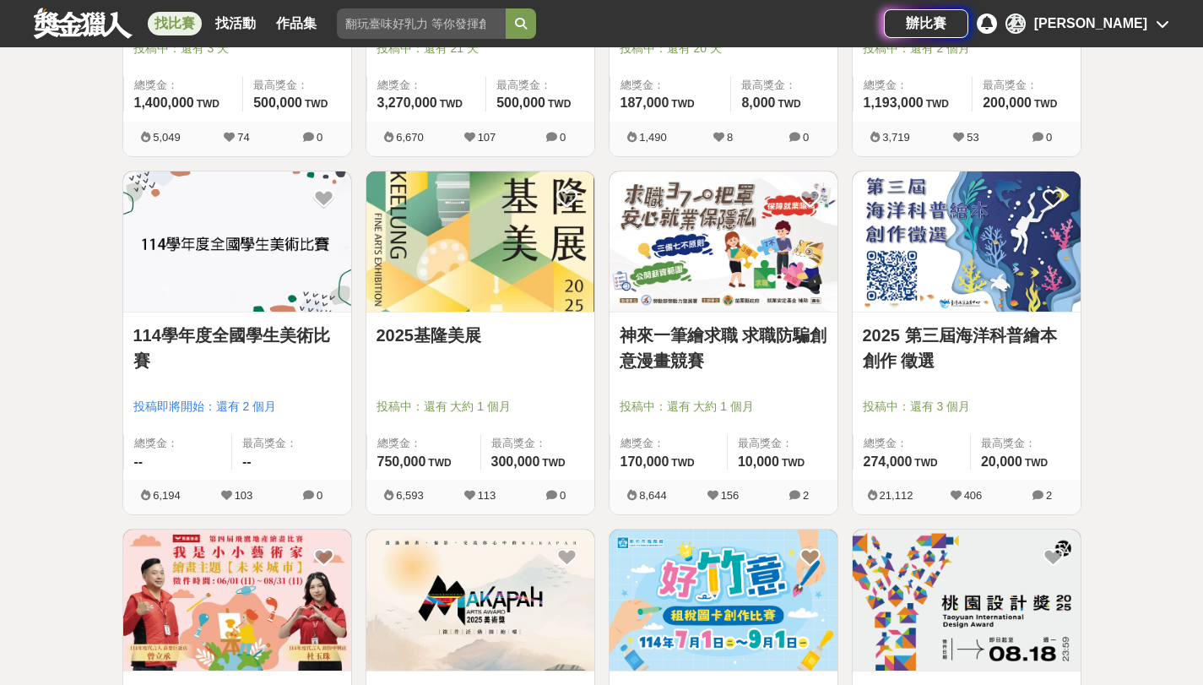
scroll to position [1635, 0]
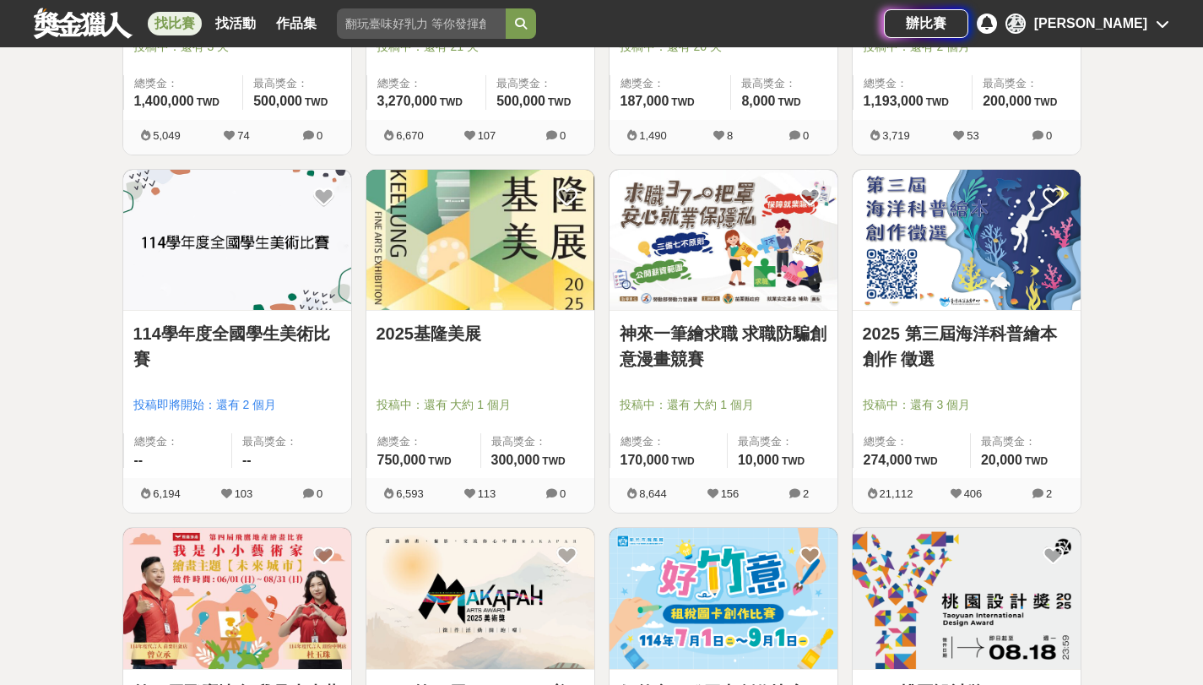
click at [773, 344] on link "神來一筆繪求職 求職防騙創意漫畫競賽" at bounding box center [724, 346] width 208 height 51
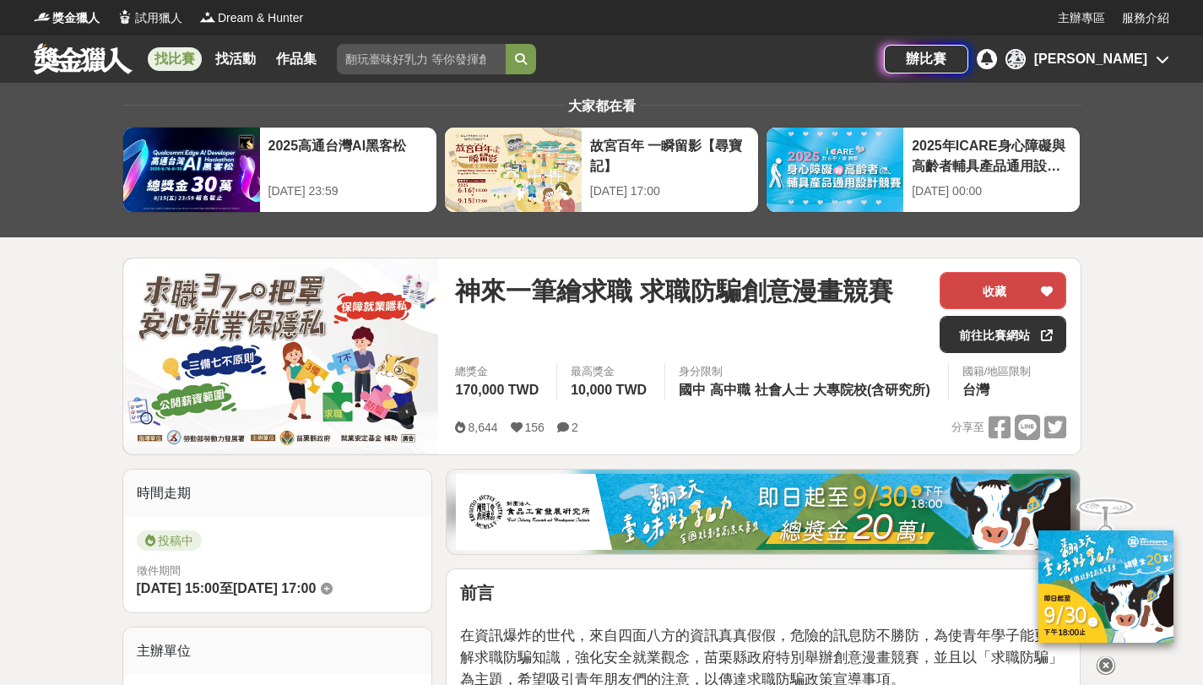
click at [989, 287] on button "收藏" at bounding box center [1003, 290] width 127 height 37
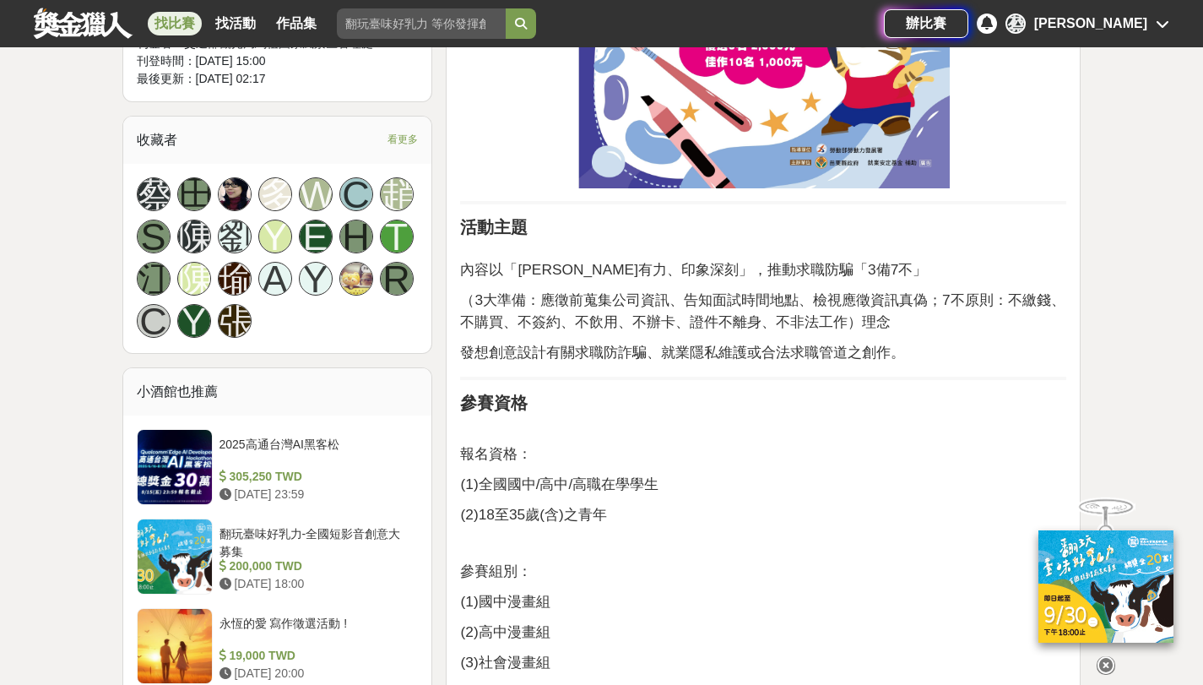
scroll to position [1104, 0]
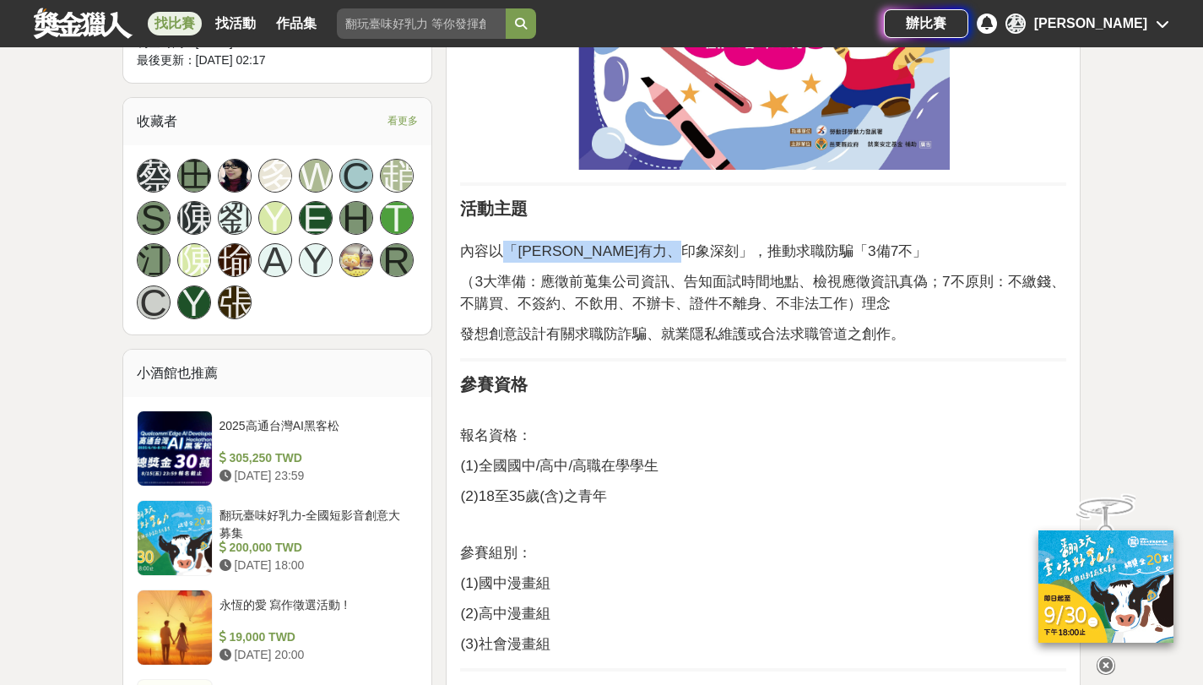
drag, startPoint x: 509, startPoint y: 247, endPoint x: 751, endPoint y: 251, distance: 241.5
click at [751, 253] on span "內容以「簡潔有力、印象深刻」，推動求職防騙「3備7不」" at bounding box center [693, 250] width 467 height 17
click at [751, 251] on span "內容以「簡潔有力、印象深刻」，推動求職防騙「3備7不」" at bounding box center [693, 250] width 467 height 17
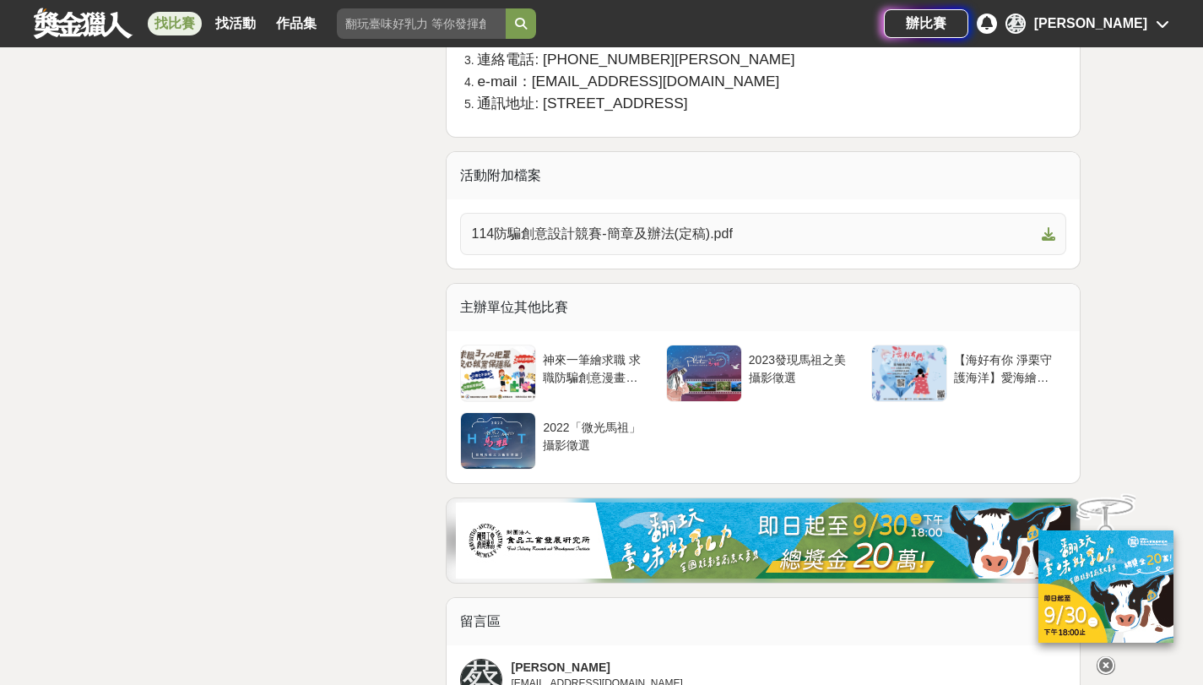
scroll to position [3654, 0]
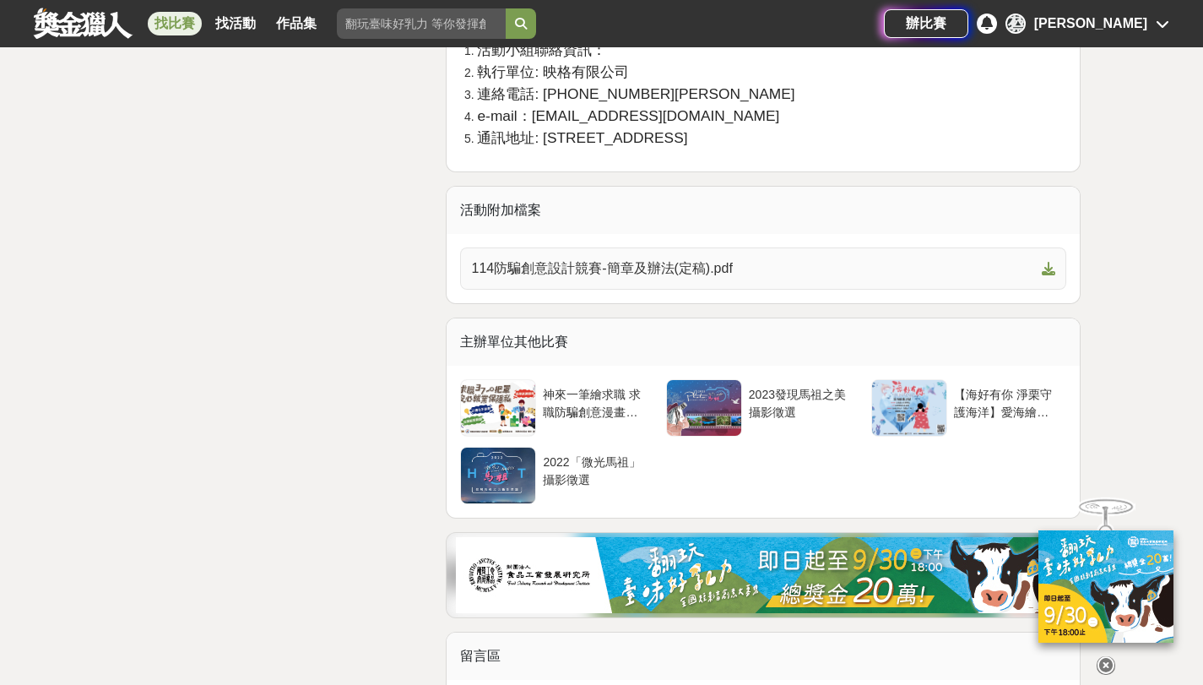
click at [730, 258] on link "114防騙創意設計競賽-簡章及辦法(定稿).pdf" at bounding box center [763, 268] width 606 height 42
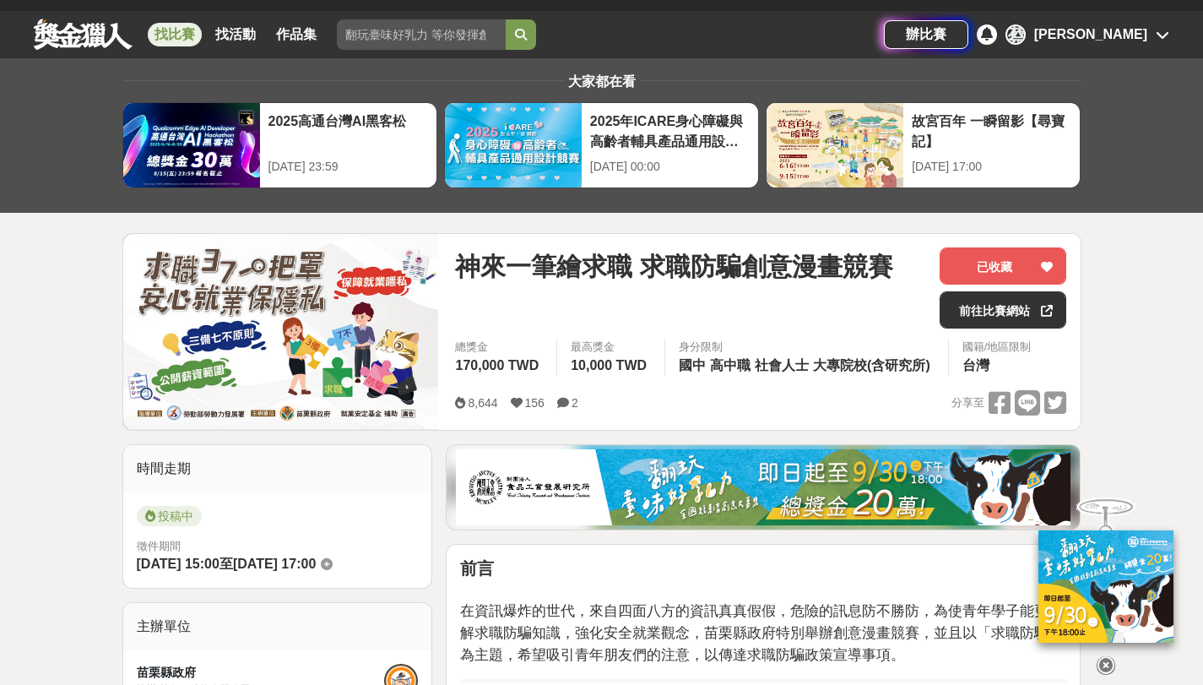
scroll to position [27, 0]
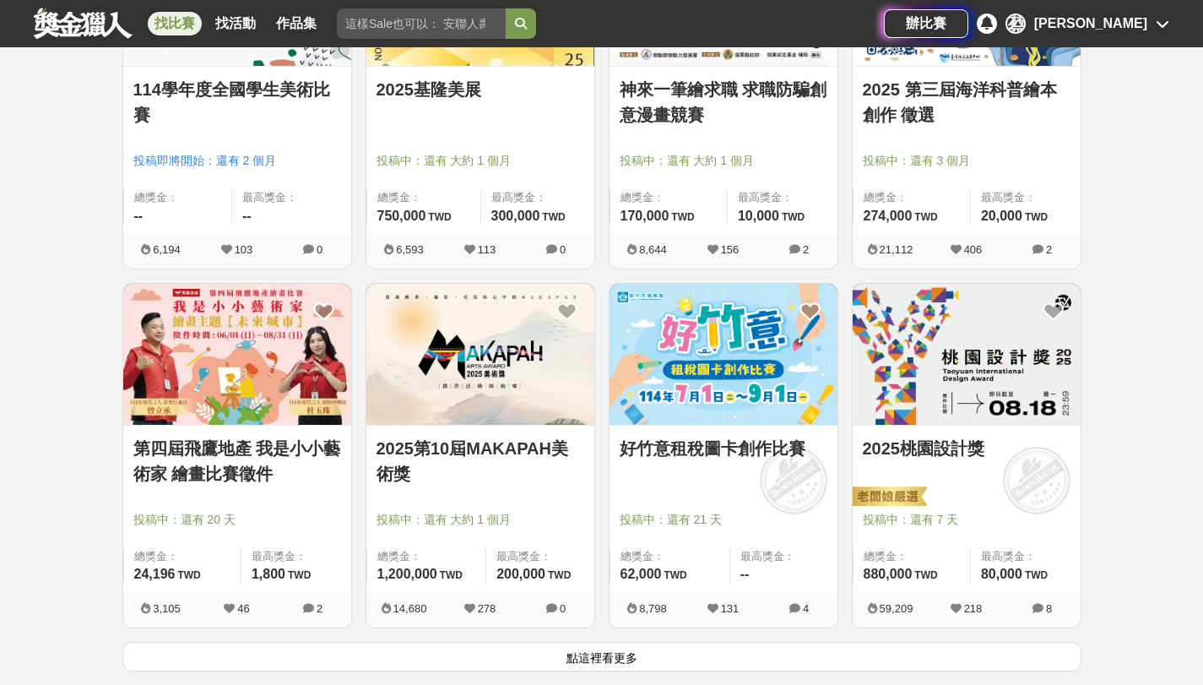
scroll to position [1947, 0]
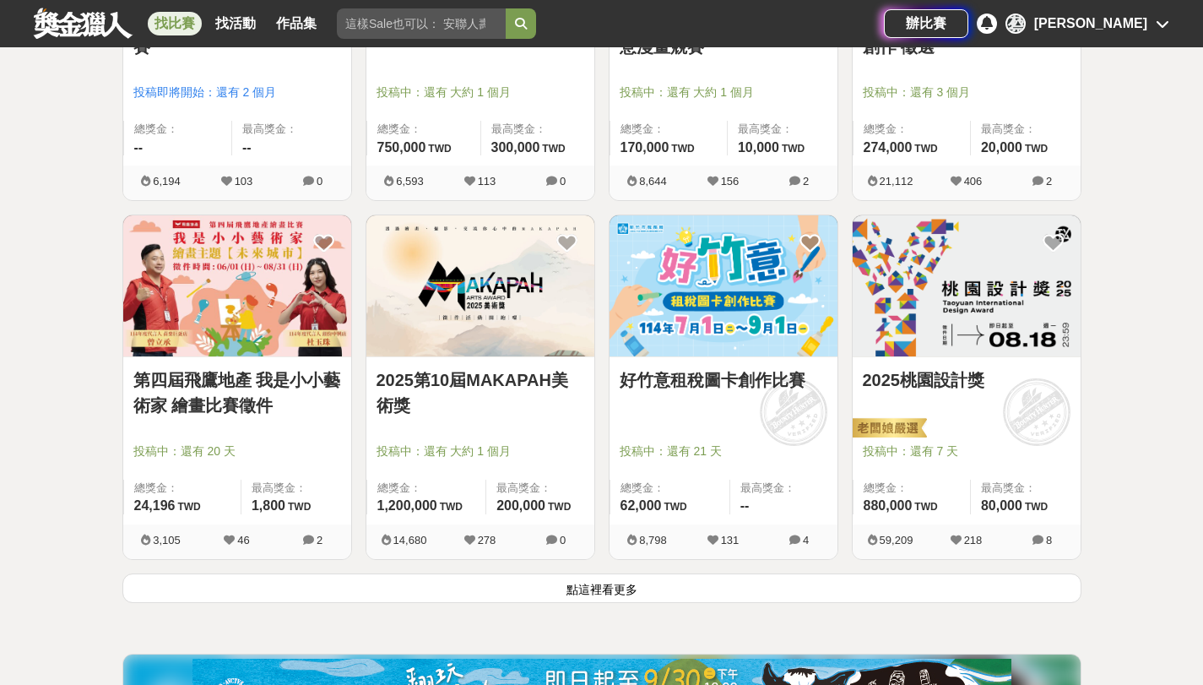
click at [465, 597] on button "點這裡看更多" at bounding box center [601, 588] width 959 height 30
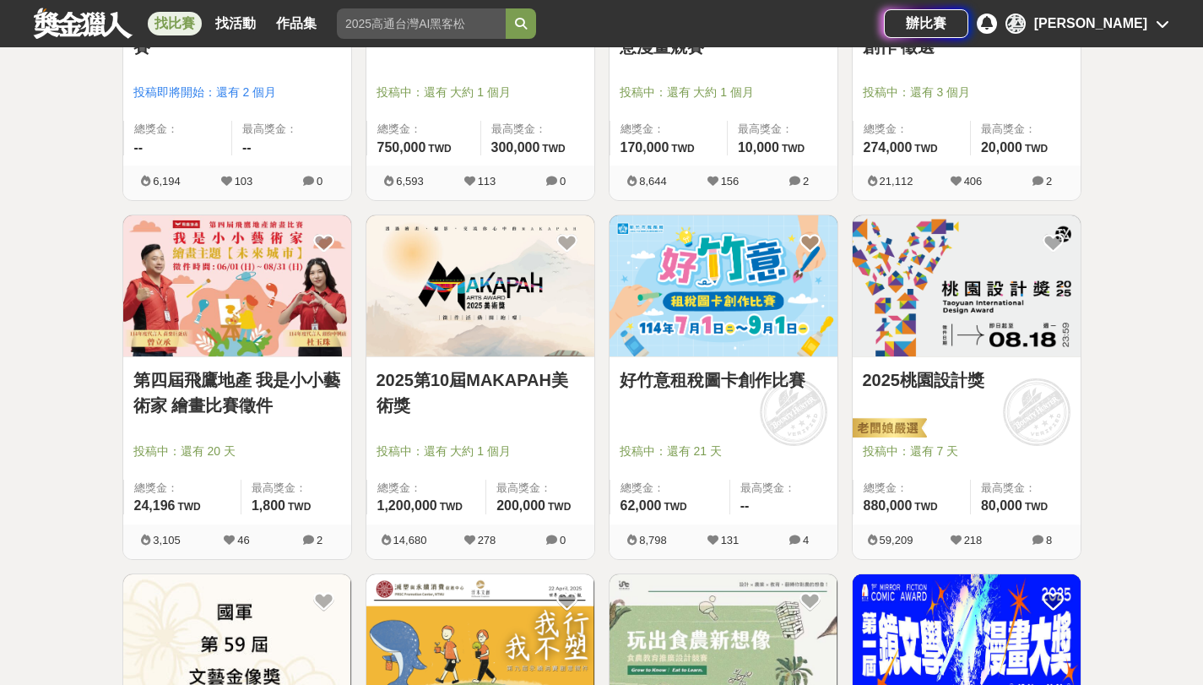
click at [651, 372] on link "好竹意租稅圖卡創作比賽" at bounding box center [724, 379] width 208 height 25
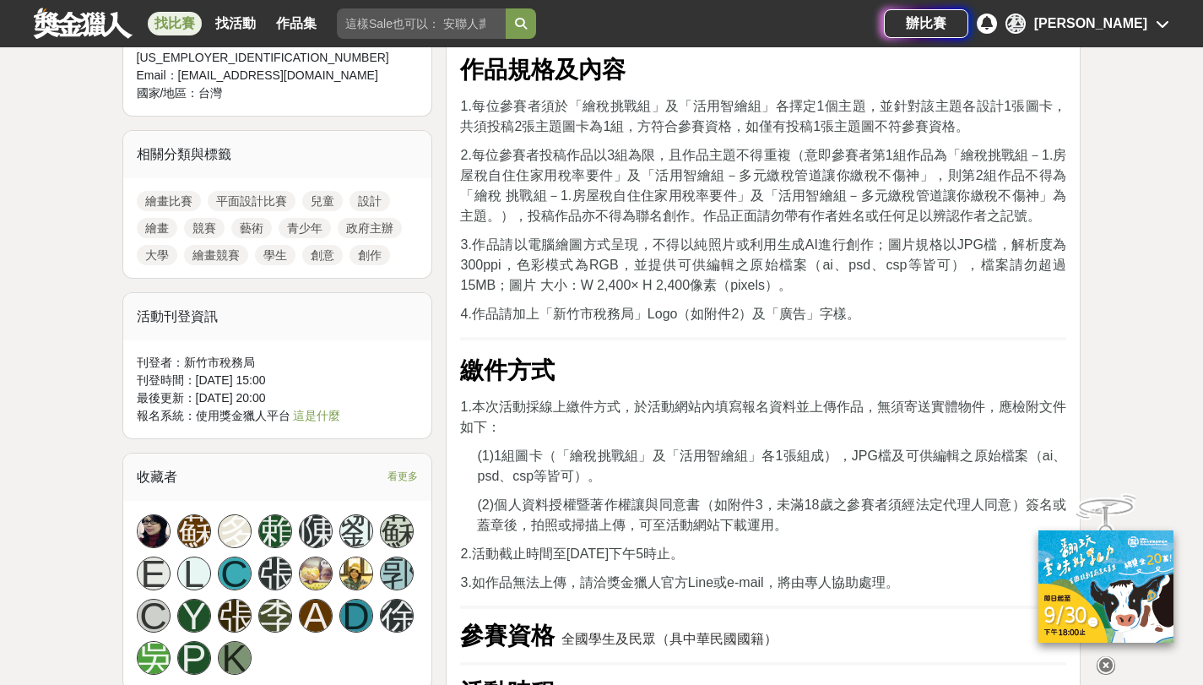
scroll to position [1493, 0]
drag, startPoint x: 590, startPoint y: 157, endPoint x: 676, endPoint y: 161, distance: 86.2
click at [676, 161] on span "2.每位參賽者投稿作品以3組為限，且作品主題不得重複（意即參賽者第1組作品為「繪稅挑戰組－1.房屋稅自住住家用稅率要件」及「活用智繪組－多元繳稅管道讓你繳稅不…" at bounding box center [763, 186] width 606 height 75
click at [727, 171] on span "2.每位參賽者投稿作品以3組為限，且作品主題不得重複（意即參賽者第1組作品為「繪稅挑戰組－1.房屋稅自住住家用稅率要件」及「活用智繪組－多元繳稅管道讓你繳稅不…" at bounding box center [763, 186] width 606 height 75
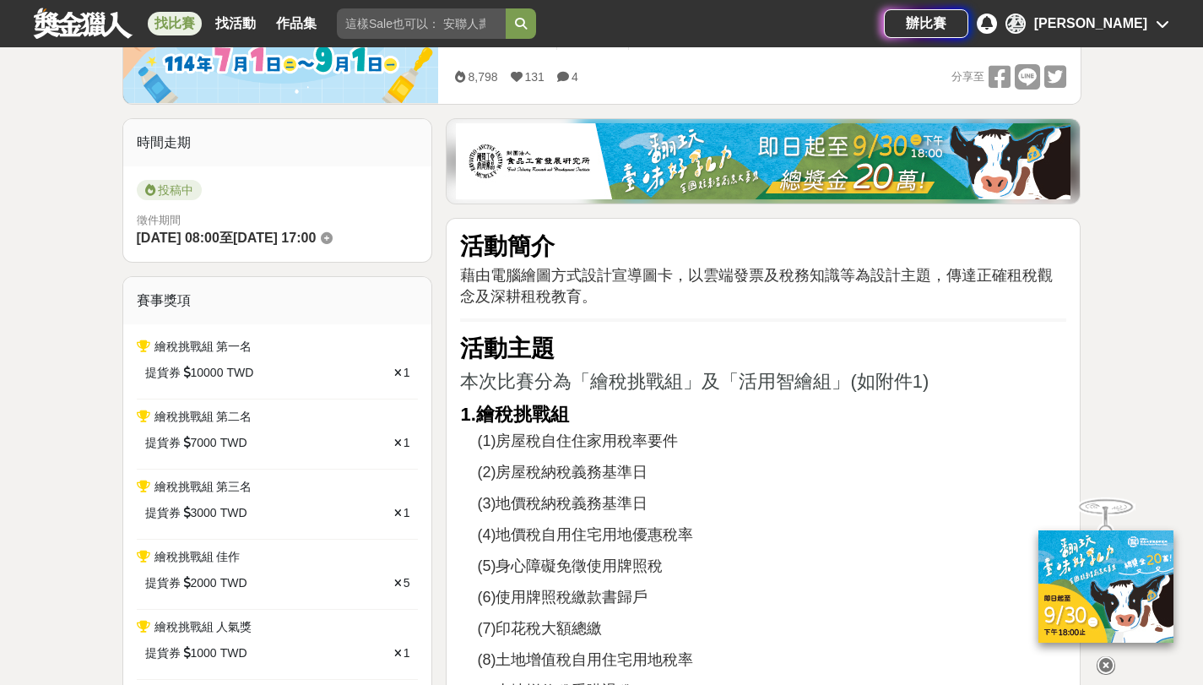
scroll to position [222, 0]
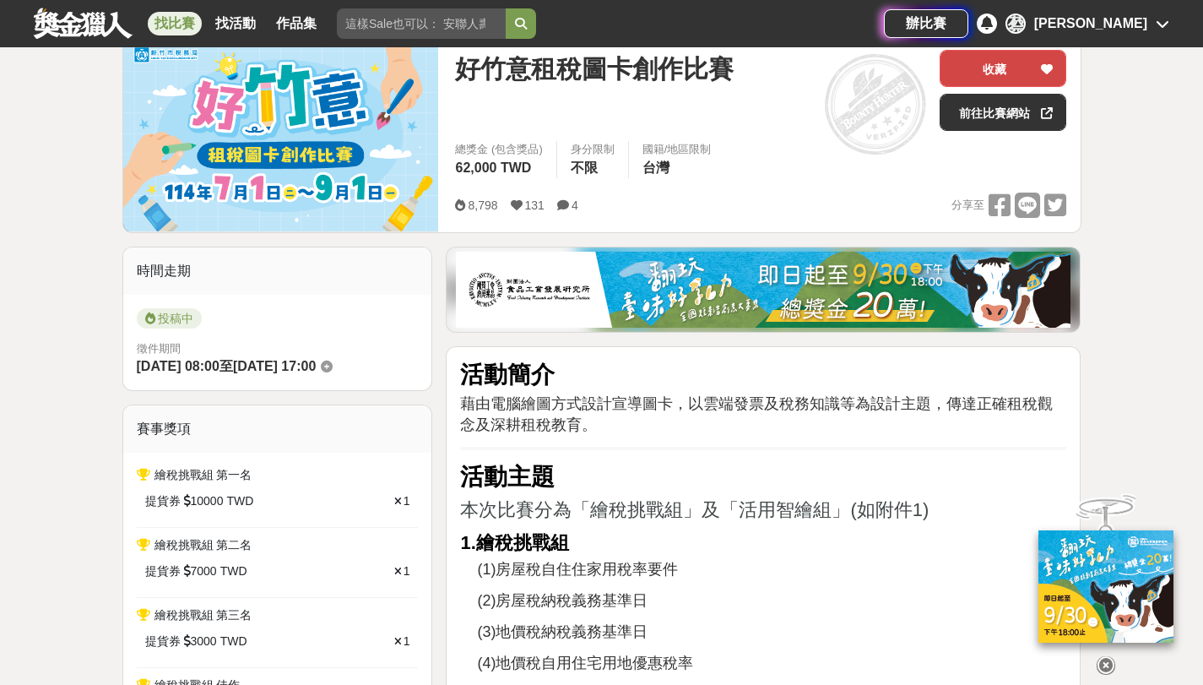
click at [982, 74] on button "收藏" at bounding box center [1003, 68] width 127 height 37
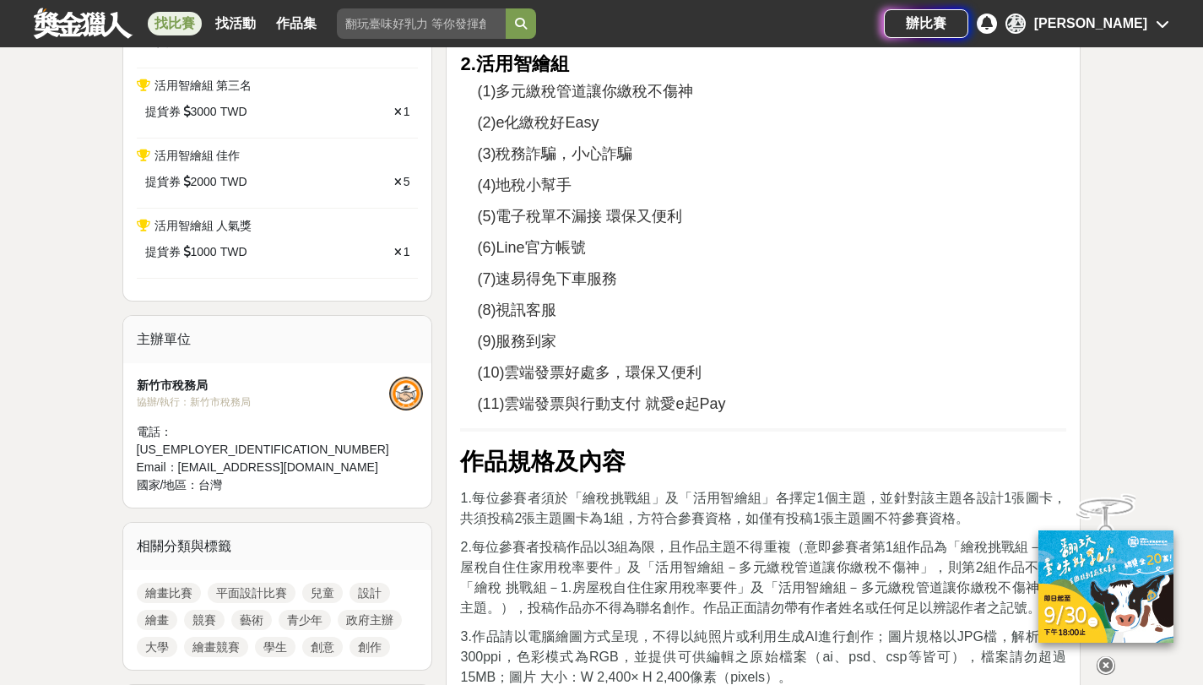
scroll to position [905, 0]
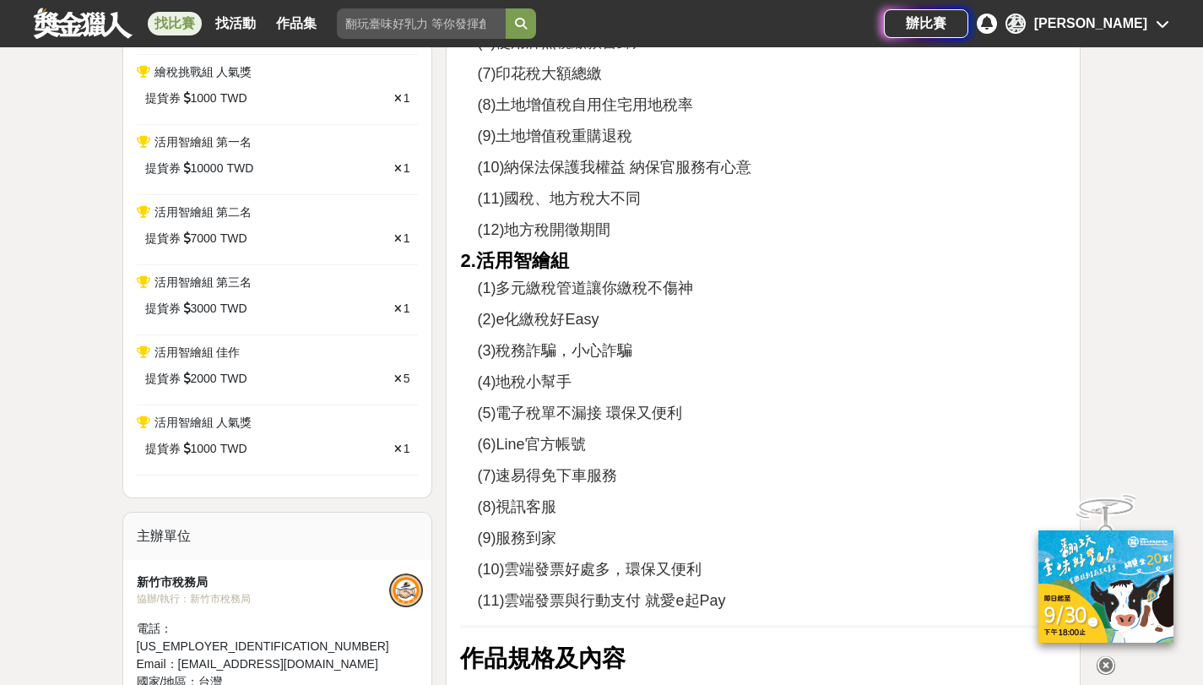
click at [220, 308] on div "提貨券 3000 TWD" at bounding box center [233, 309] width 177 height 18
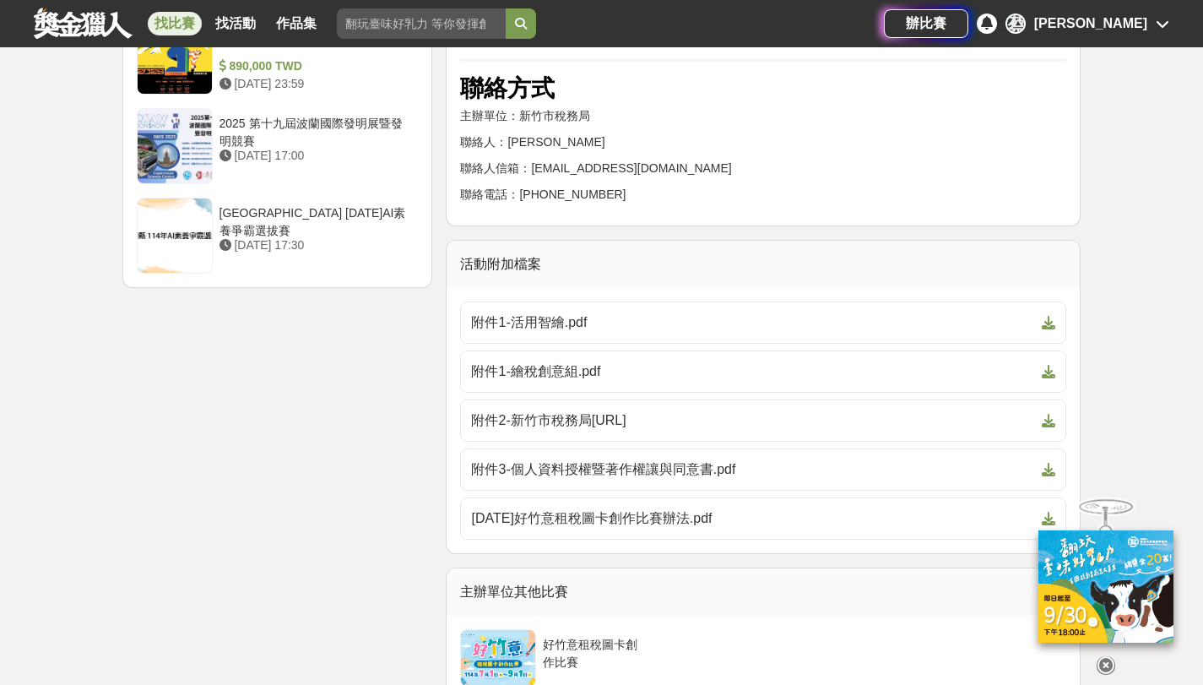
scroll to position [3401, 0]
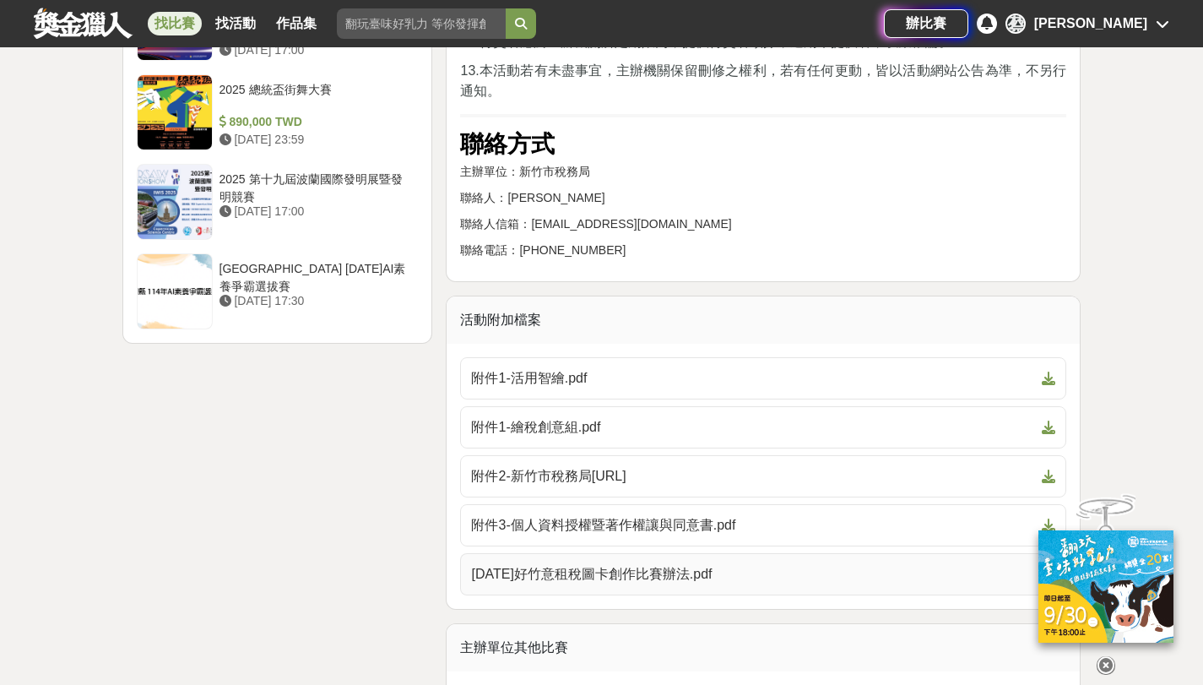
click at [621, 581] on span "[DATE]好竹意租稅圖卡創作比賽辦法.pdf" at bounding box center [753, 574] width 564 height 20
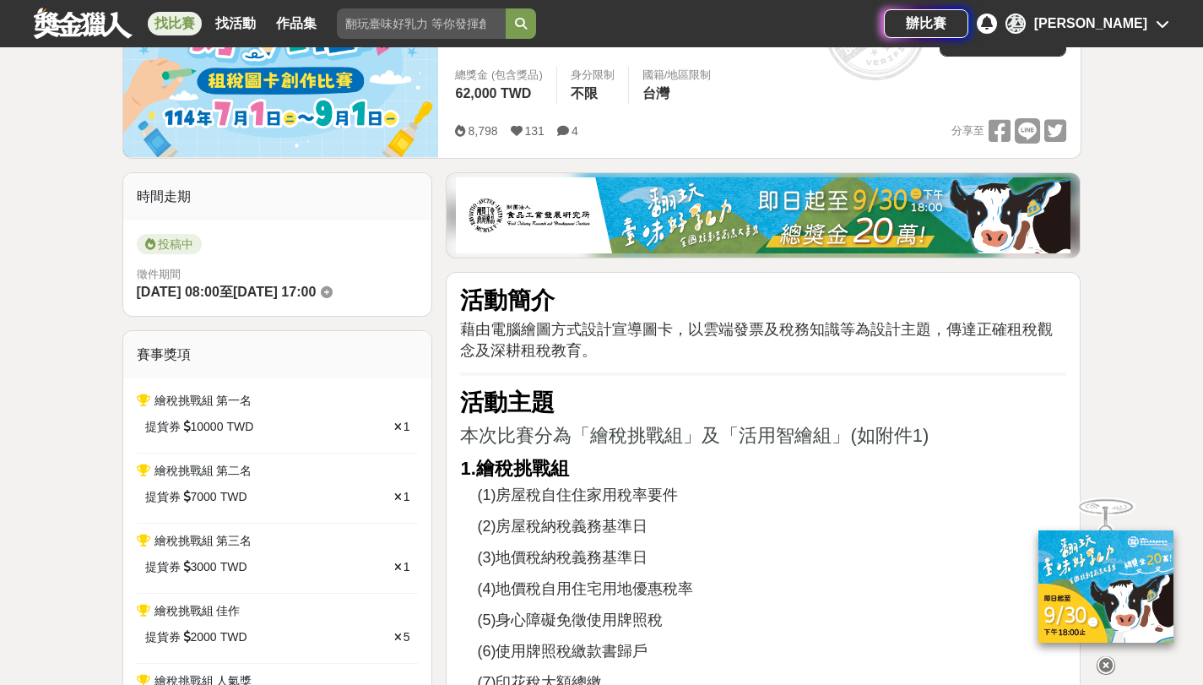
scroll to position [0, 0]
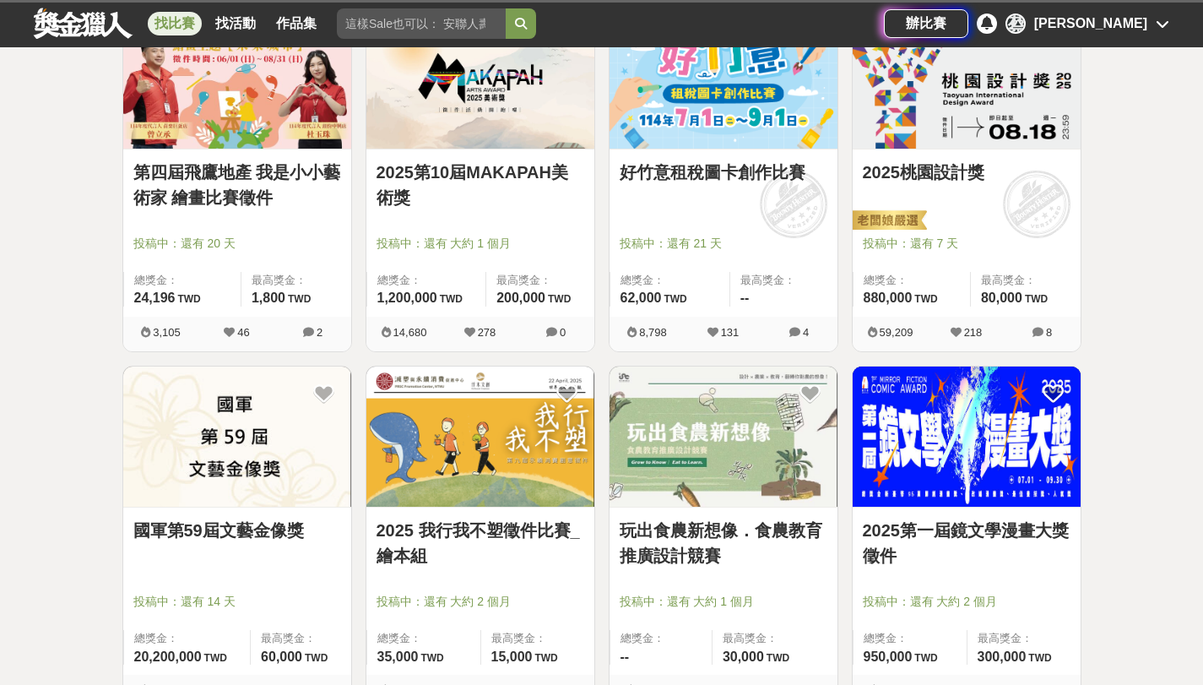
scroll to position [2172, 0]
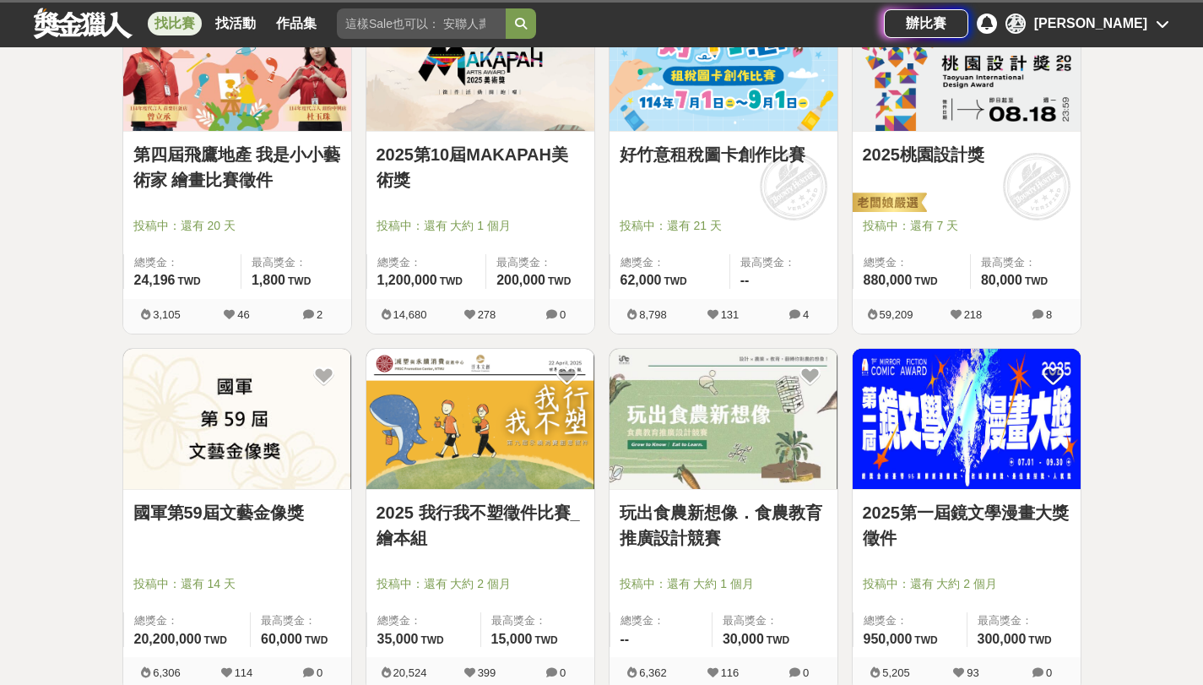
click at [887, 147] on link "2025桃園設計獎" at bounding box center [967, 154] width 208 height 25
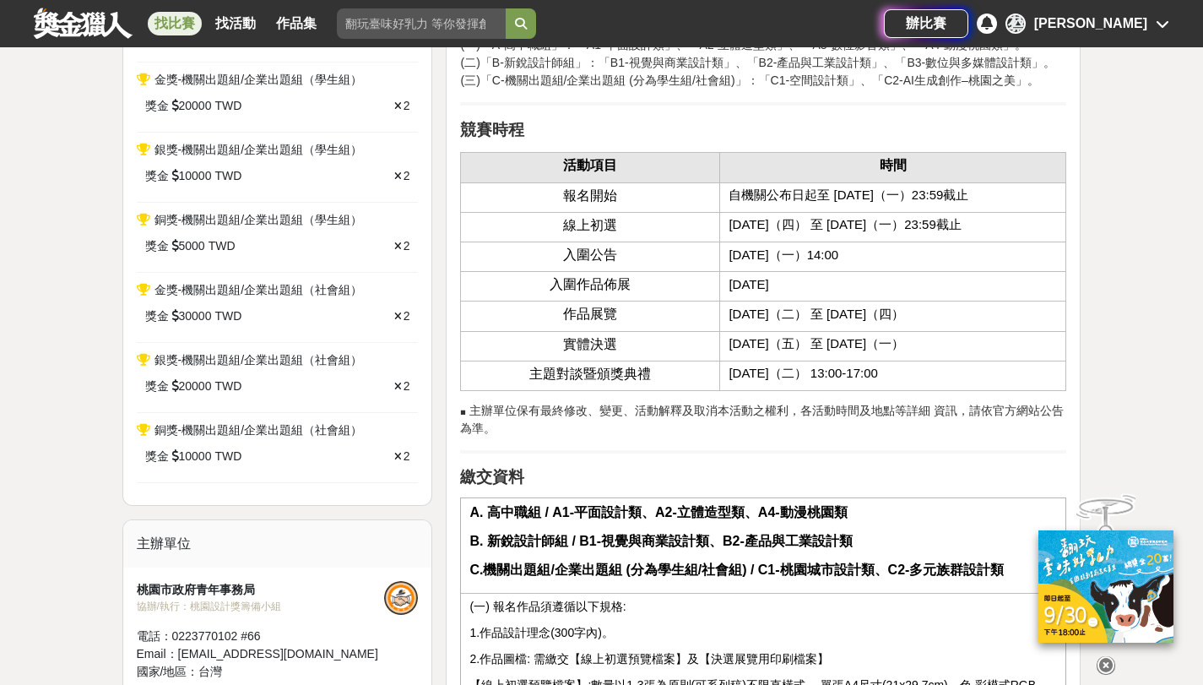
scroll to position [1369, 0]
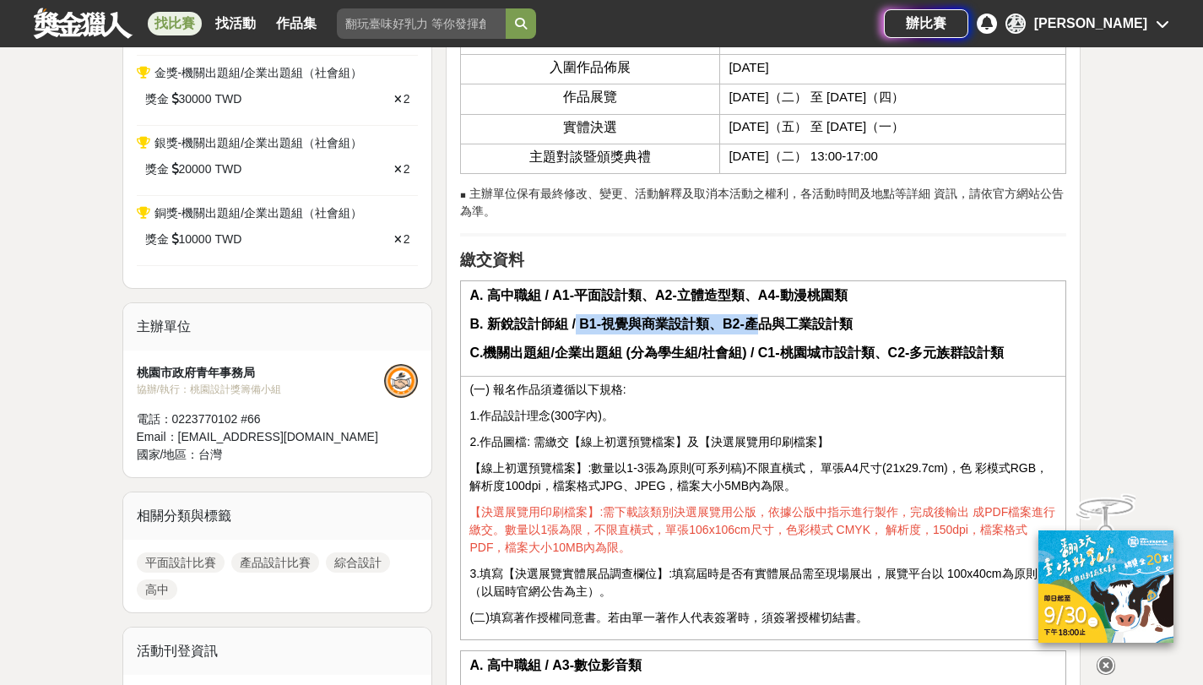
drag, startPoint x: 576, startPoint y: 325, endPoint x: 755, endPoint y: 330, distance: 179.1
click at [756, 332] on p "B. 新銳設計師組 / B1-視覺與商業設計類、B2-產品與工業設計類" at bounding box center [763, 324] width 588 height 20
click at [770, 323] on strong "B. 新銳設計師組 / B1-視覺與商業設計類、B2-產品與工業設計類" at bounding box center [660, 324] width 382 height 14
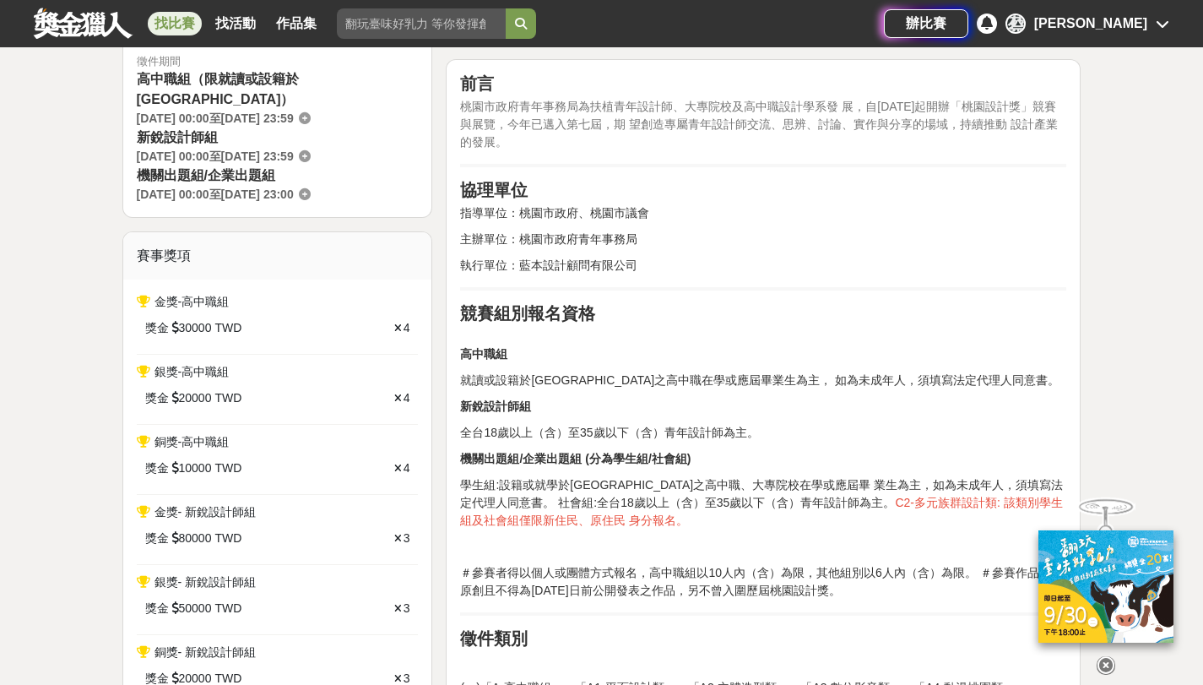
scroll to position [0, 0]
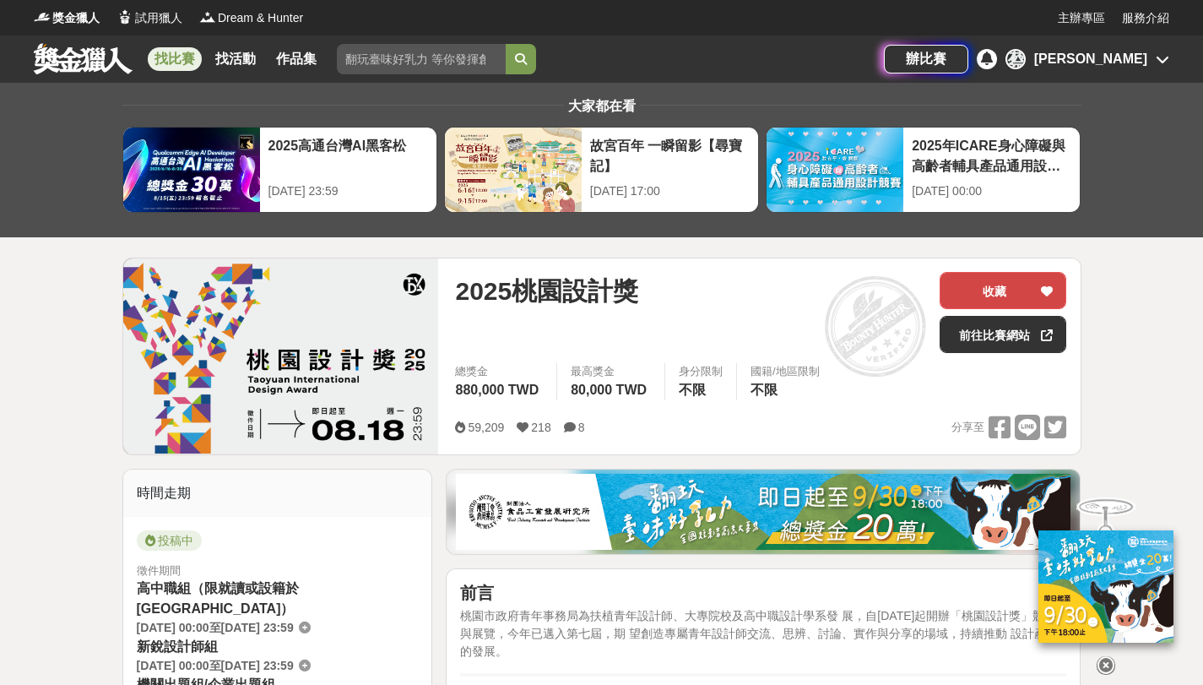
click at [952, 293] on button "收藏" at bounding box center [1003, 290] width 127 height 37
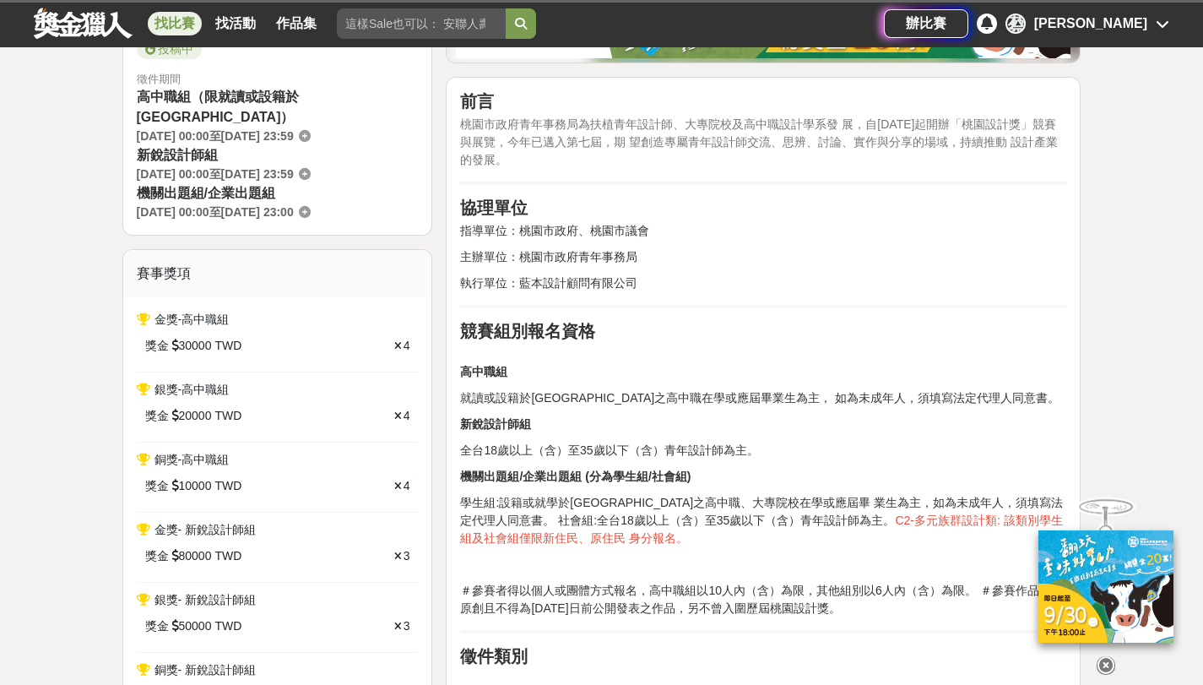
scroll to position [492, 0]
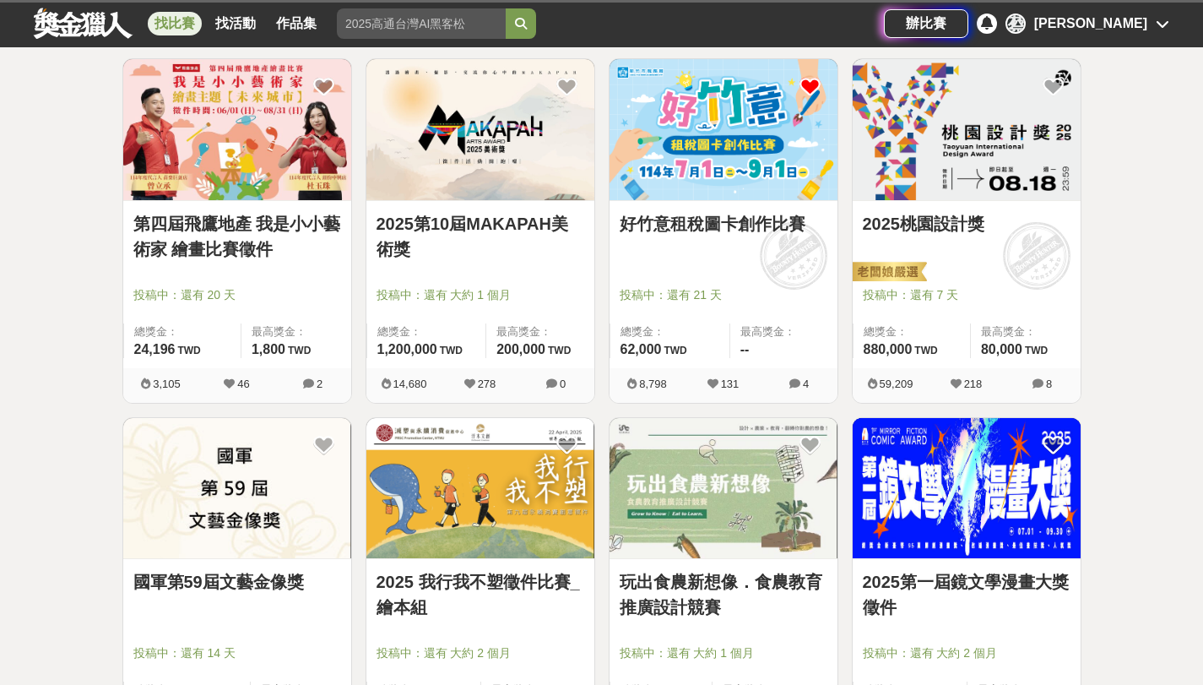
scroll to position [2172, 0]
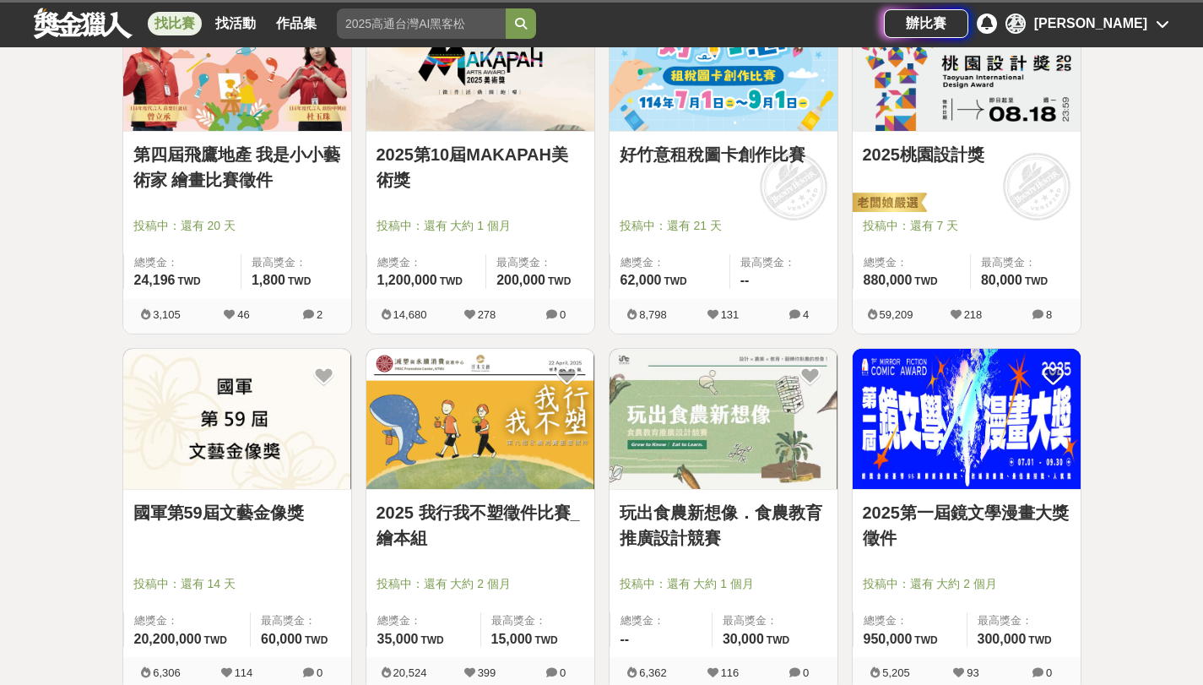
click at [252, 511] on link "國軍第59屆文藝金像獎" at bounding box center [237, 512] width 208 height 25
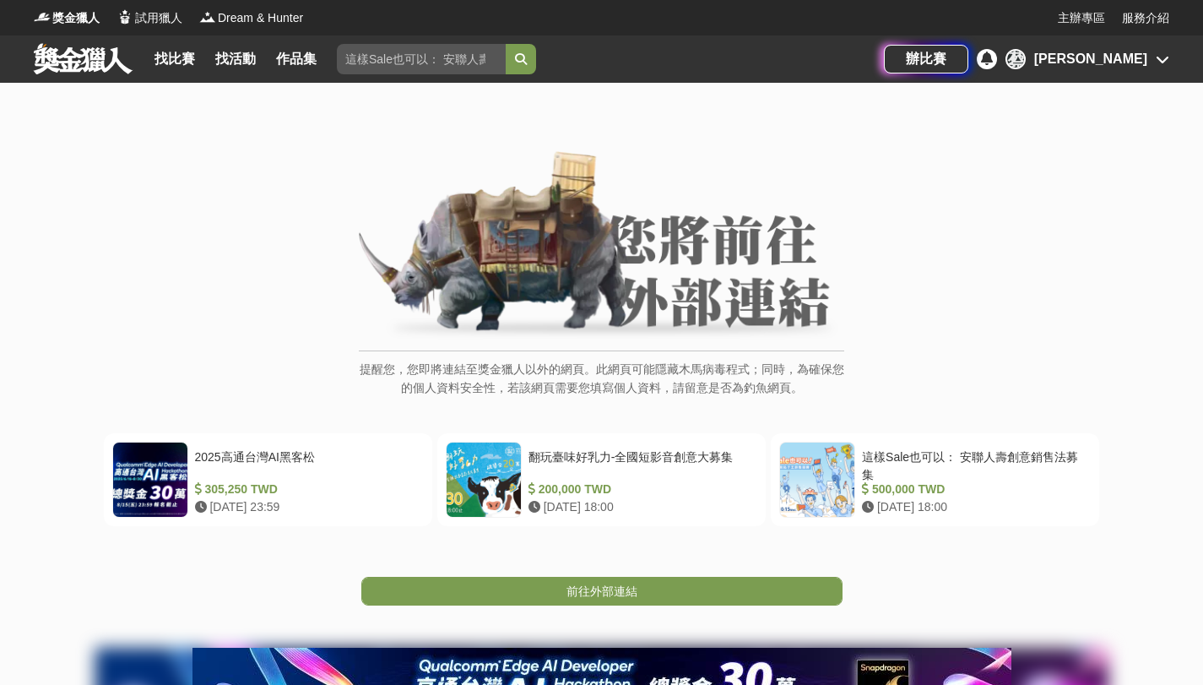
click at [613, 584] on span "前往外部連結" at bounding box center [602, 591] width 71 height 14
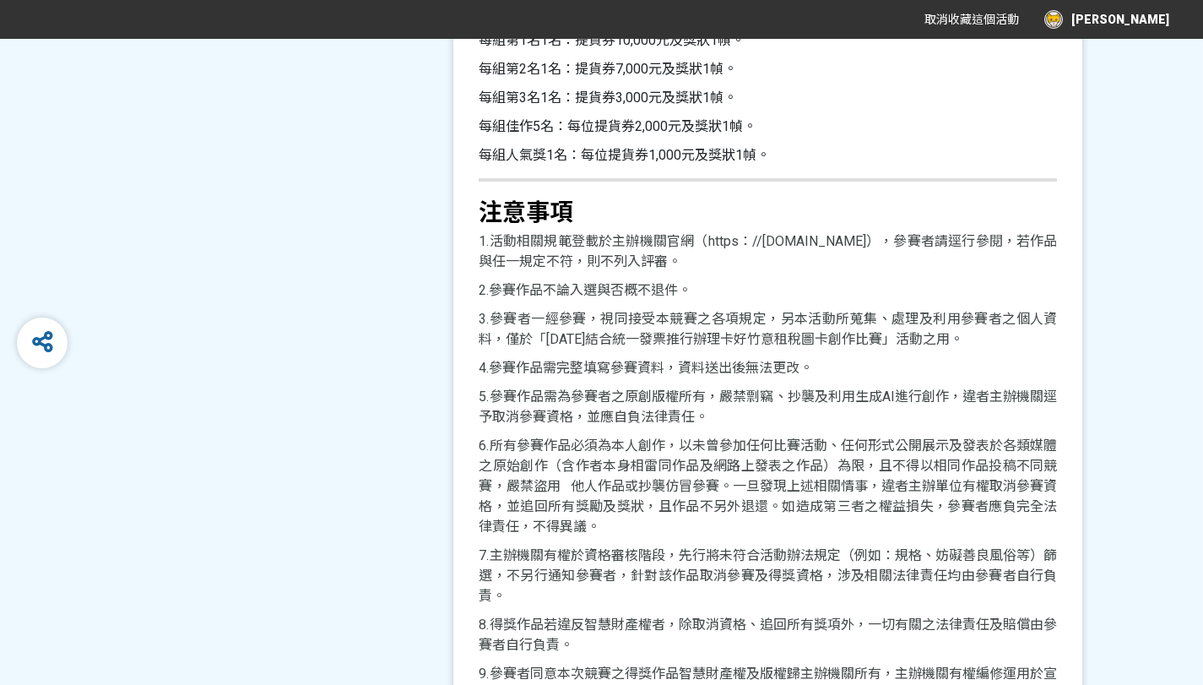
scroll to position [3513, 0]
